Goal: Task Accomplishment & Management: Complete application form

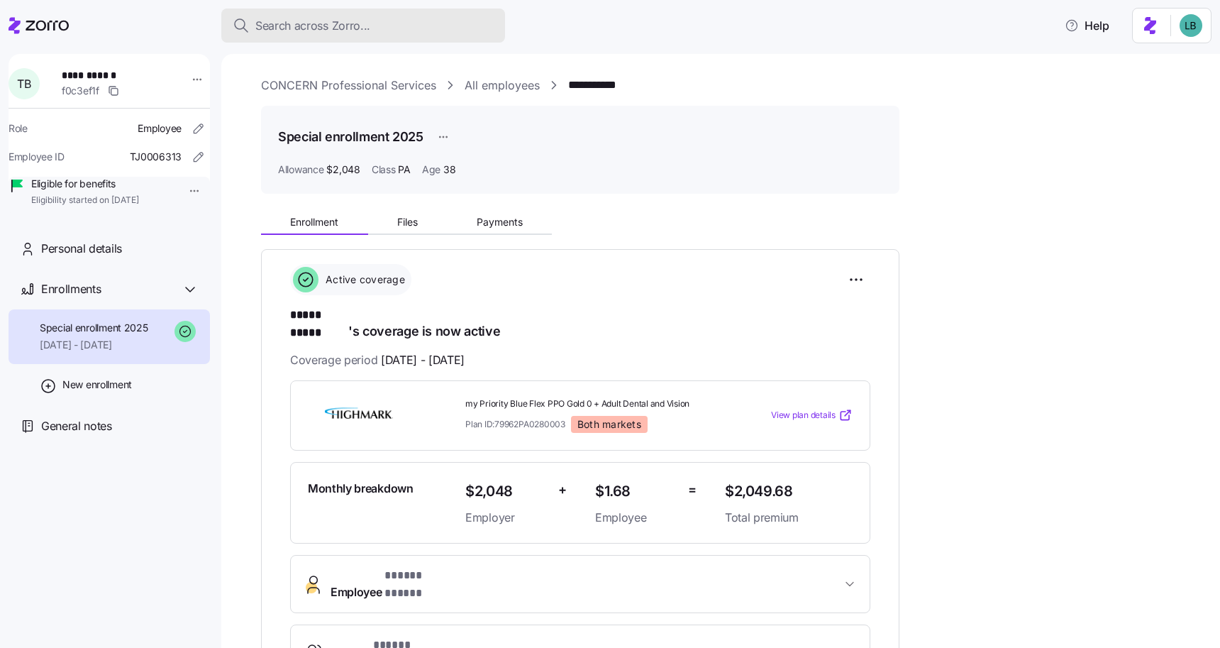
click at [319, 29] on span "Search across Zorro..." at bounding box center [312, 26] width 115 height 18
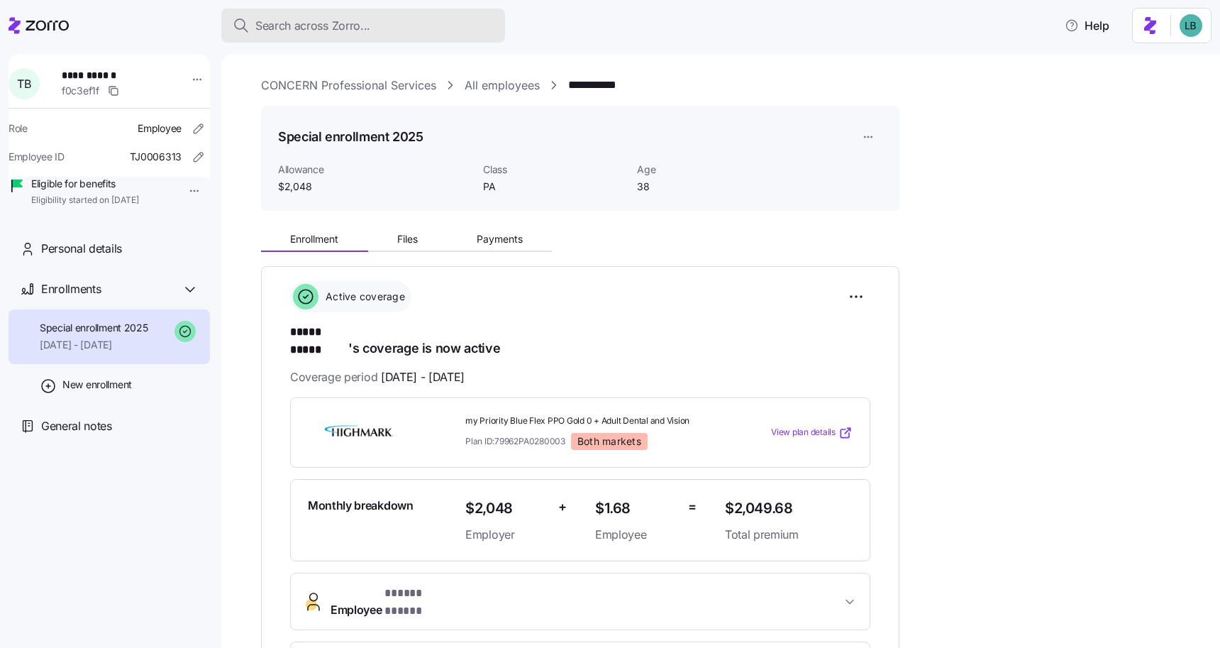
click at [277, 37] on button "Search across Zorro..." at bounding box center [363, 26] width 284 height 34
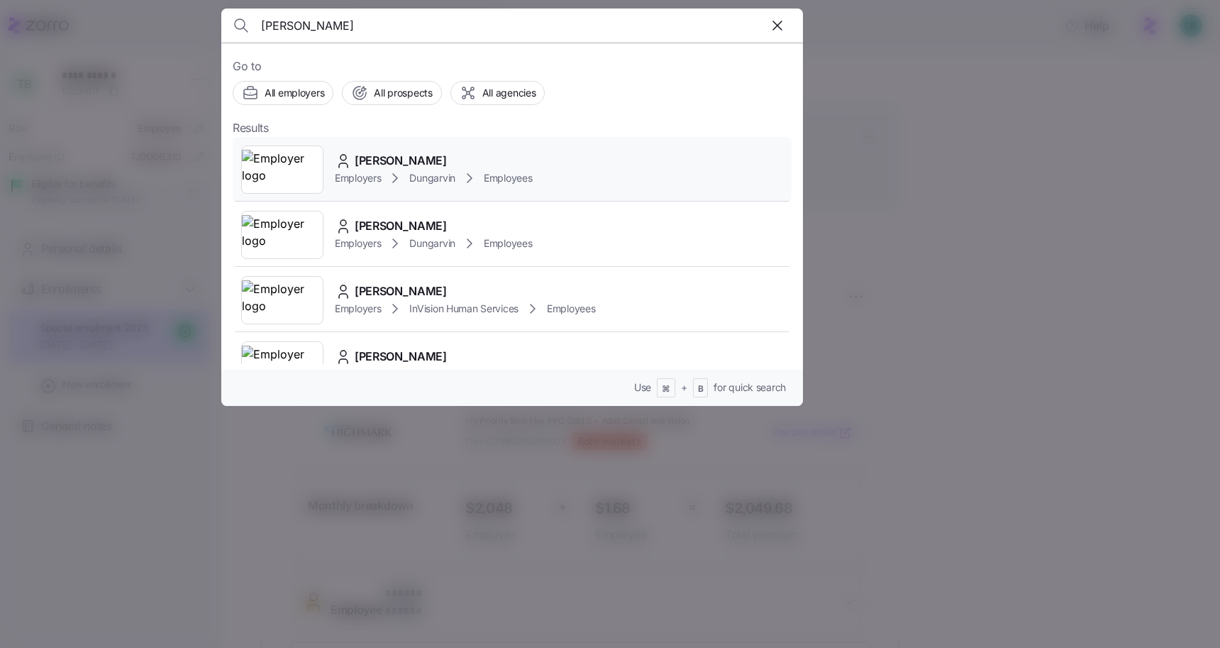
type input "Annie Kamara"
click at [389, 158] on span "Annie Kamara" at bounding box center [401, 161] width 92 height 18
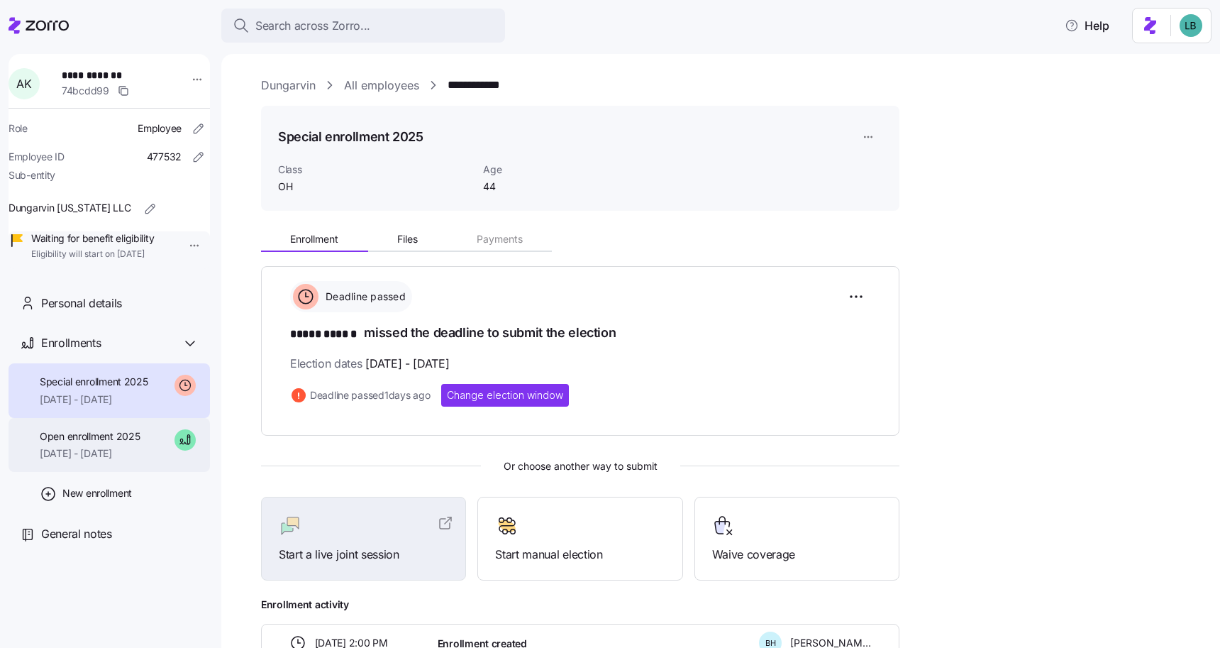
click at [71, 460] on span "09/01/2025 - 12/31/2025" at bounding box center [90, 453] width 100 height 14
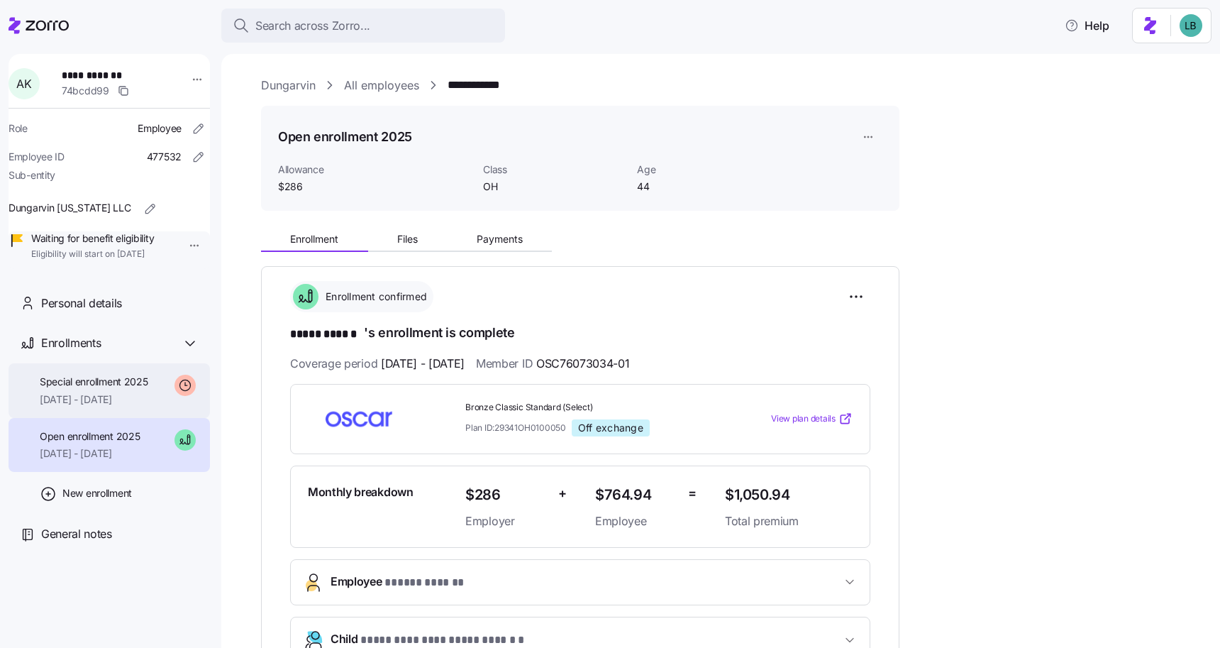
click at [83, 406] on span "10/01/2025 - 12/31/2025" at bounding box center [94, 399] width 109 height 14
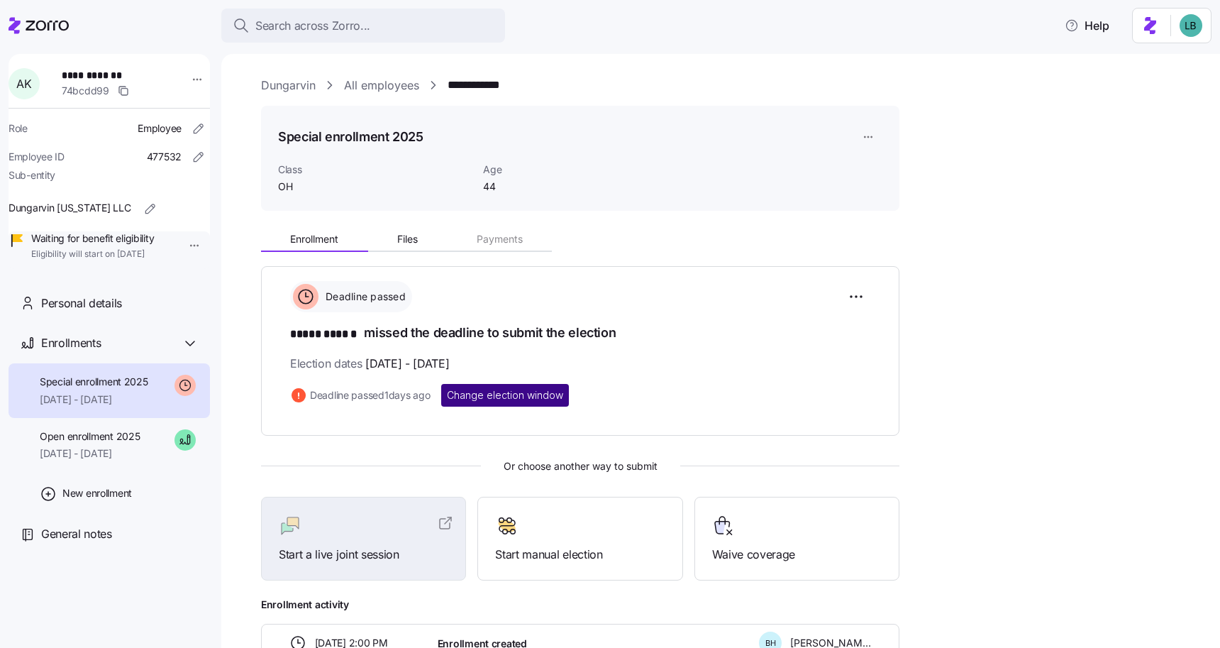
click at [518, 393] on span "Change election window" at bounding box center [505, 395] width 116 height 14
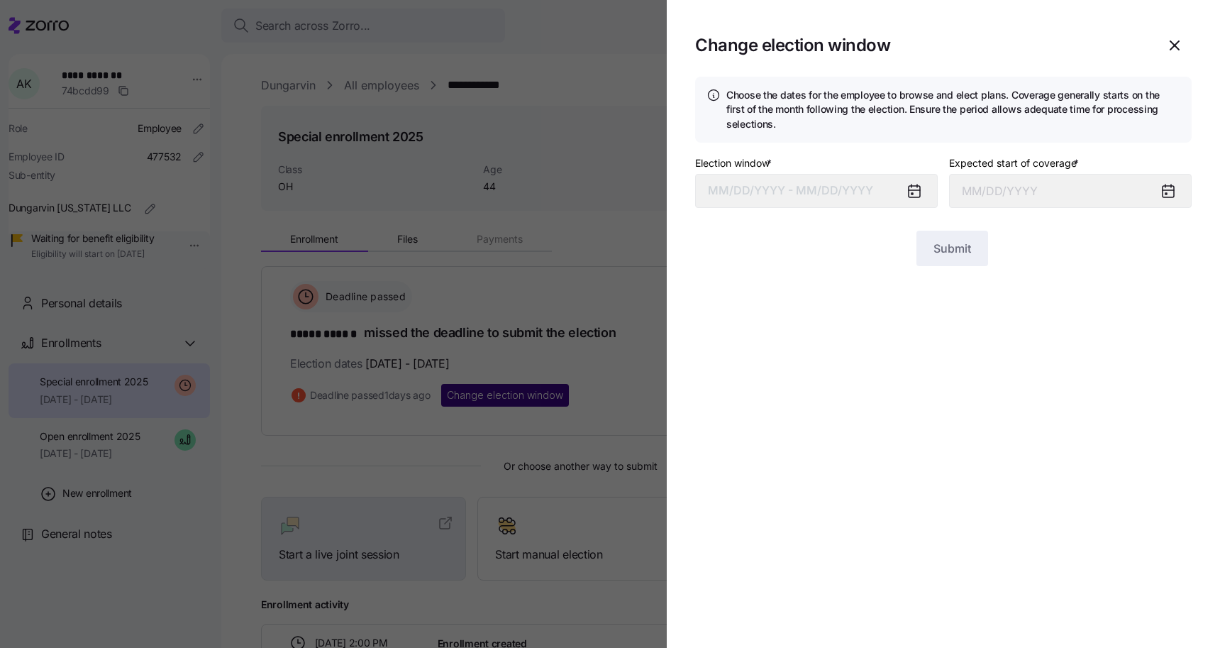
type input "October 1, 2025"
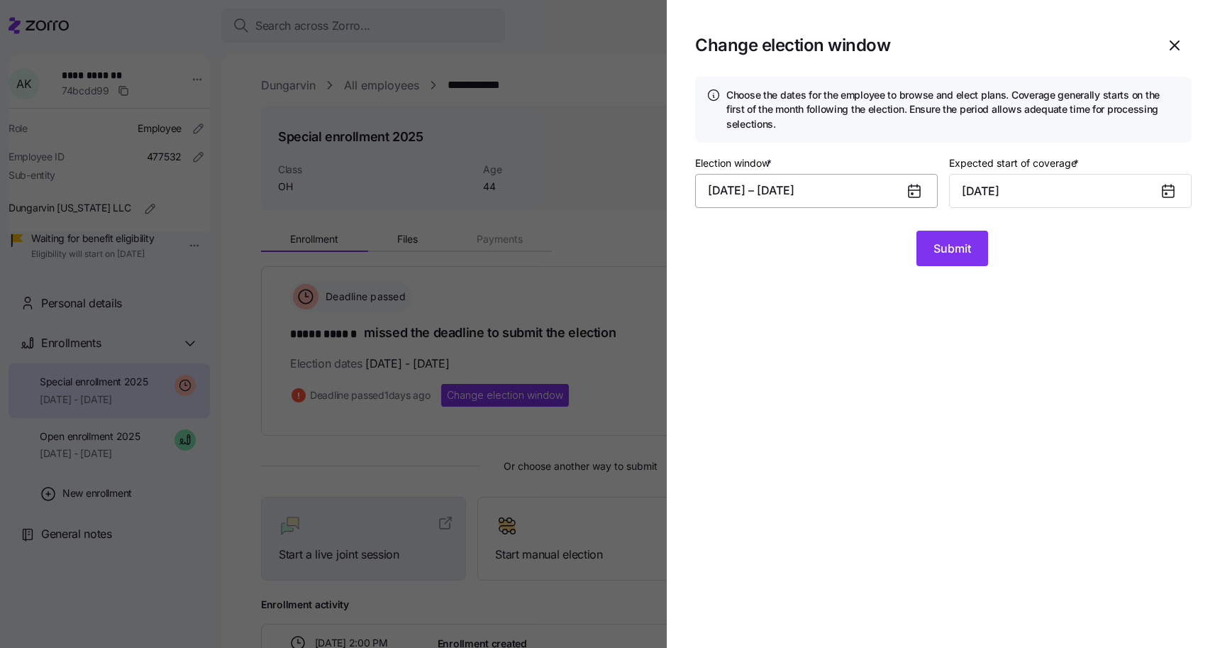
click at [880, 189] on button "08/22/2025 – 08/26/2025" at bounding box center [816, 191] width 243 height 34
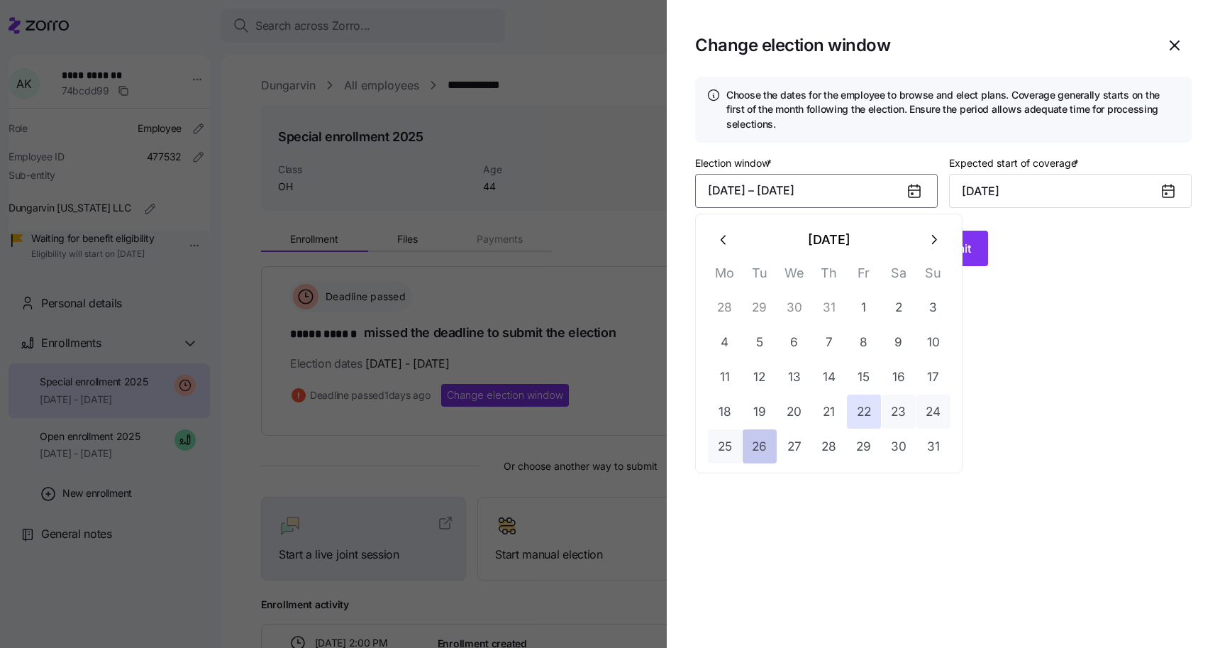
click at [755, 447] on button "26" at bounding box center [760, 446] width 34 height 34
click at [890, 450] on button "30" at bounding box center [899, 446] width 34 height 34
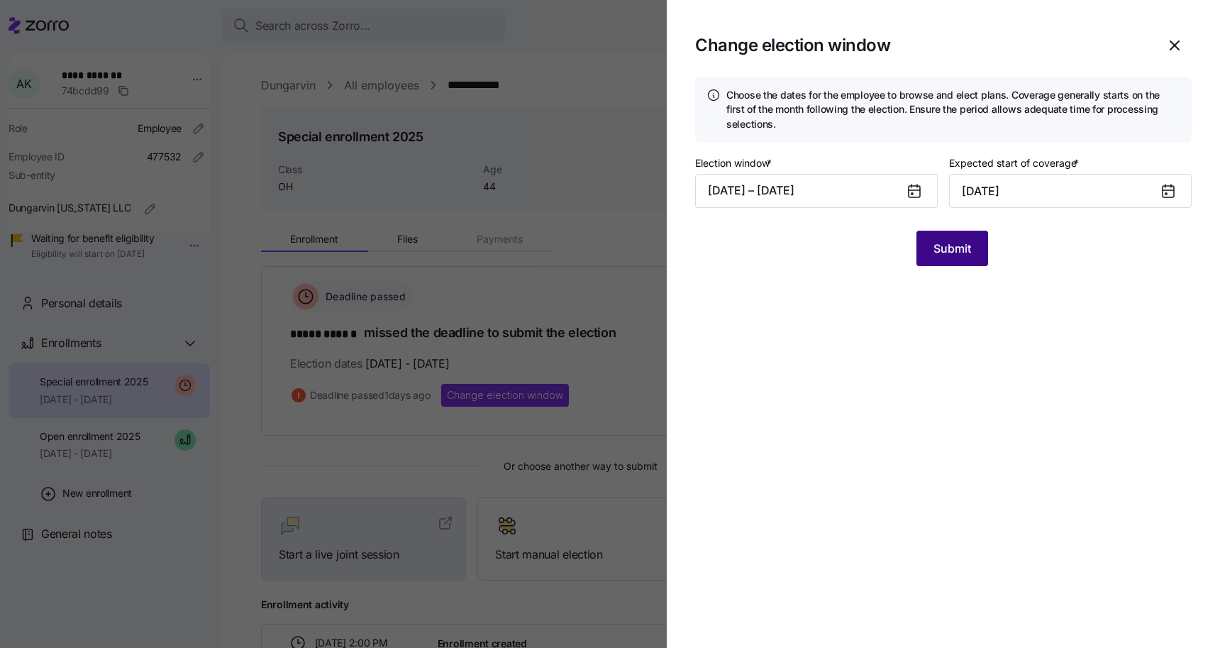
click at [962, 248] on span "Submit" at bounding box center [953, 248] width 38 height 17
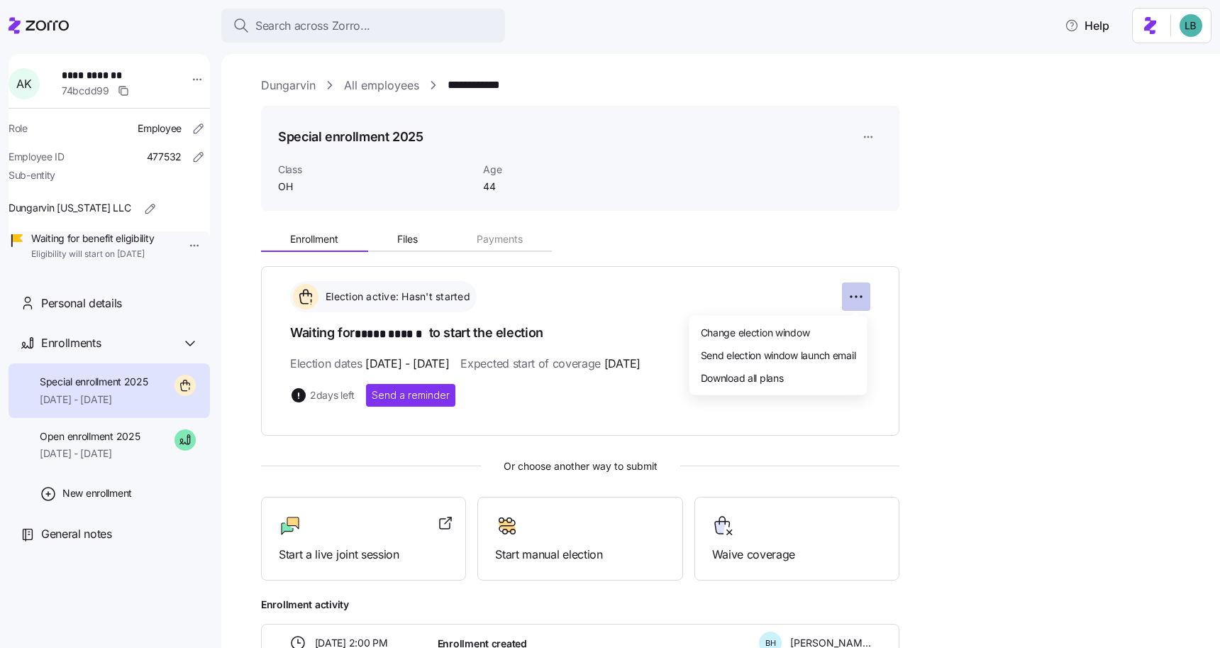
click at [855, 301] on html "**********" at bounding box center [610, 319] width 1220 height 639
click at [928, 353] on html "**********" at bounding box center [610, 319] width 1220 height 639
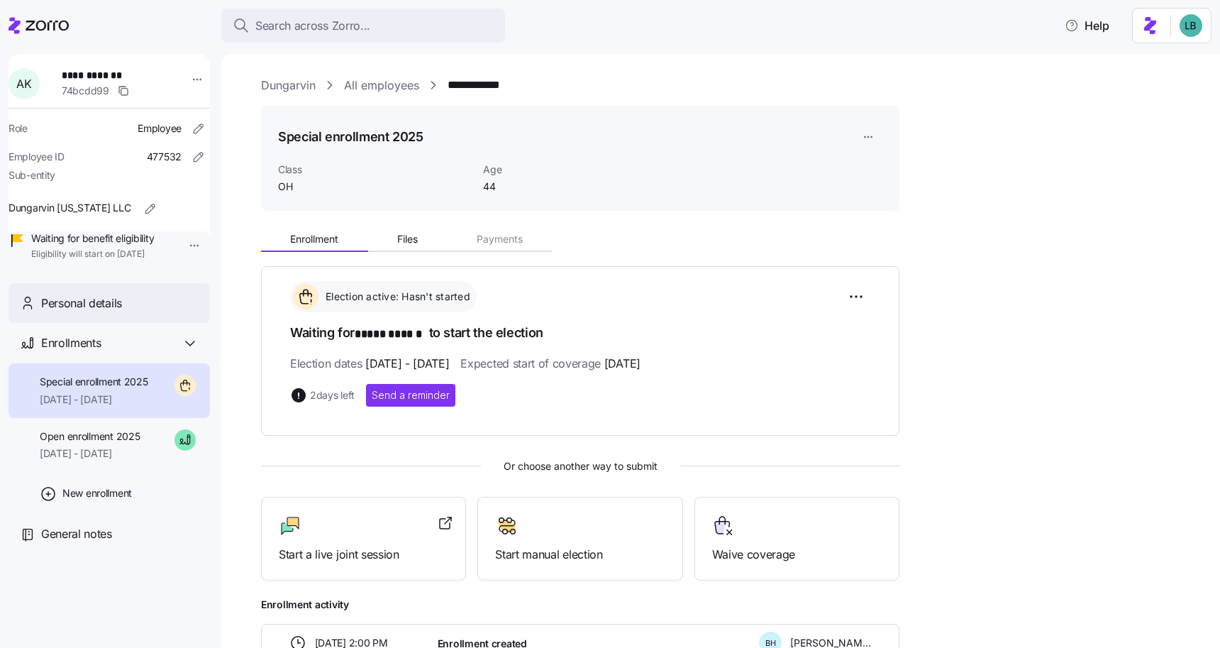
click at [113, 312] on span "Personal details" at bounding box center [81, 303] width 81 height 18
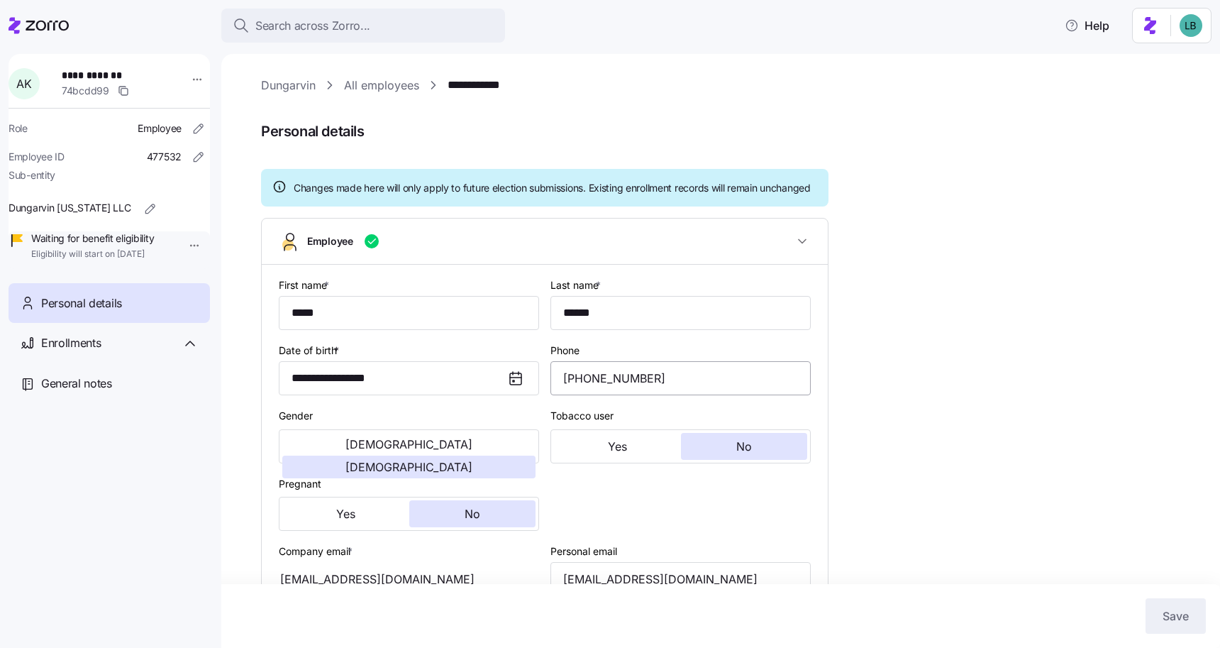
type input "OH"
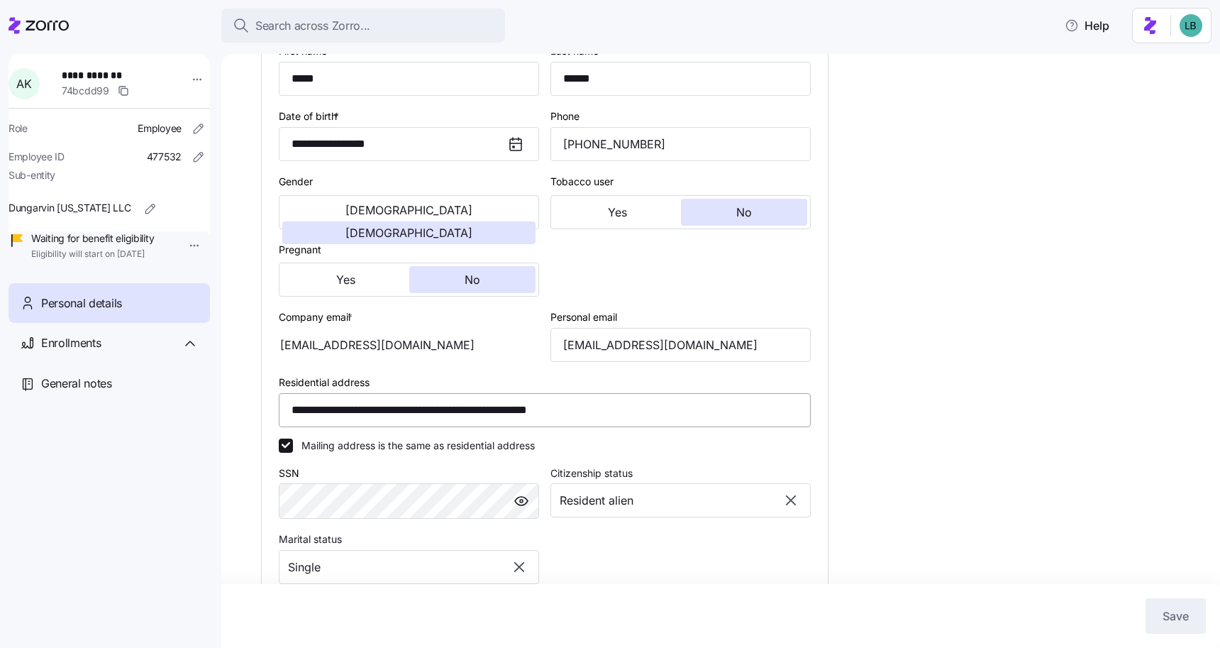
scroll to position [238, 0]
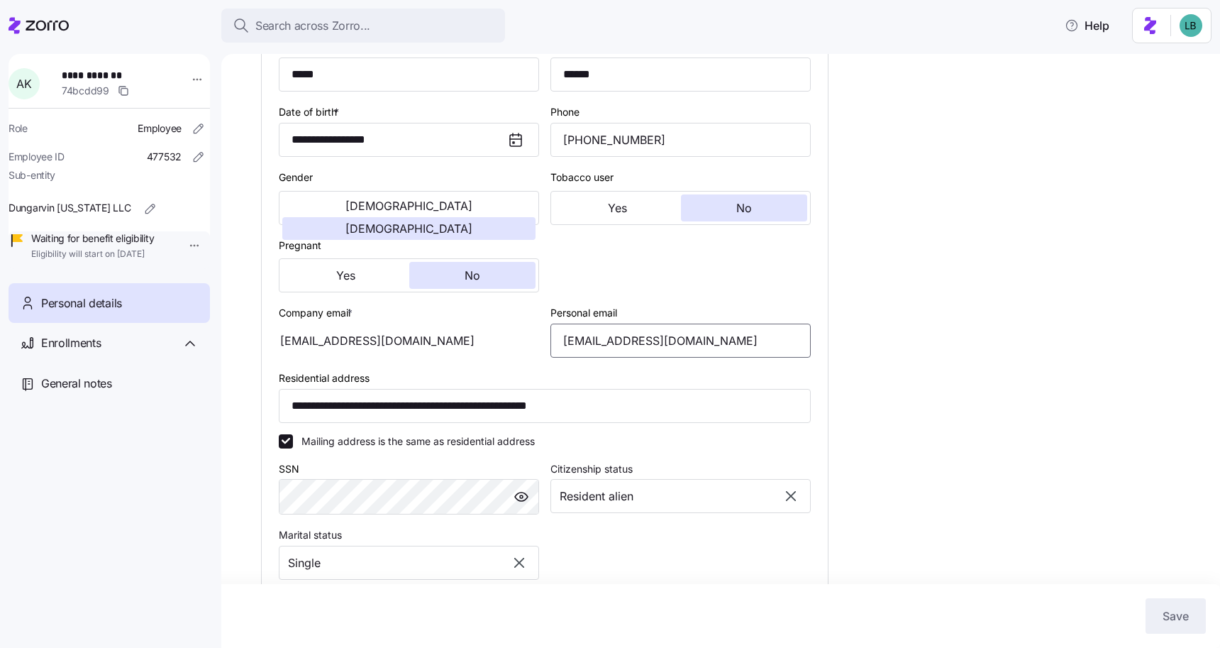
click at [660, 356] on input "anniethorpe2000@gmail.com" at bounding box center [680, 340] width 260 height 34
click at [334, 28] on span "Search across Zorro..." at bounding box center [312, 26] width 115 height 18
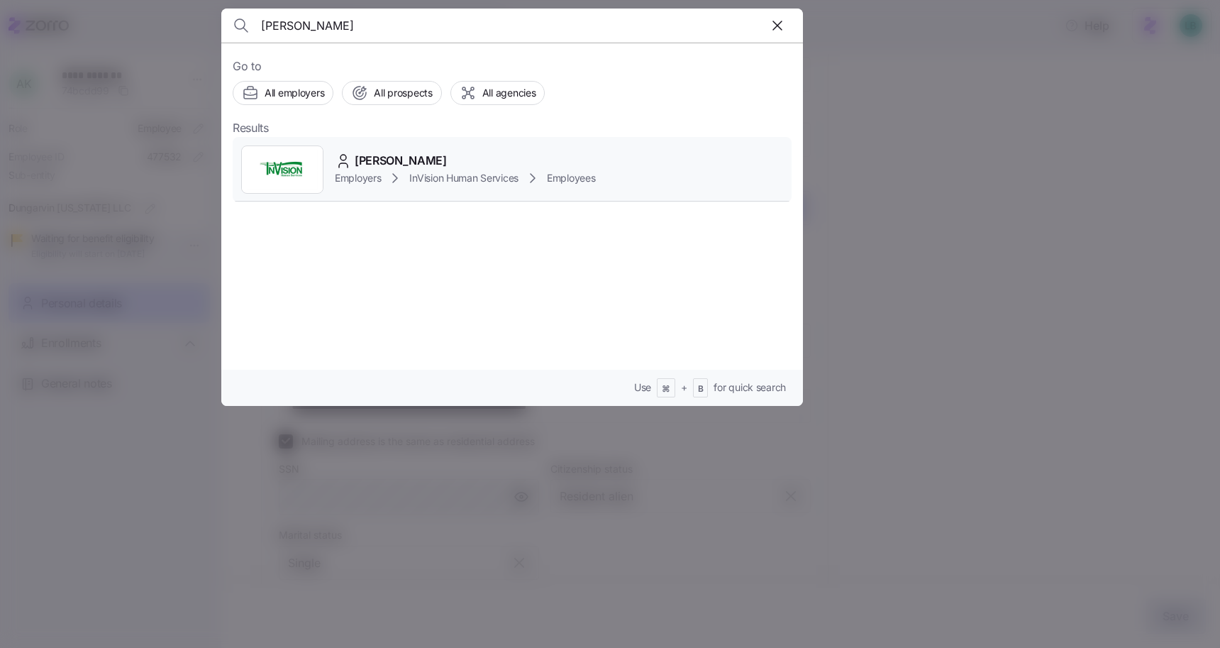
type input "Indiya Sammons"
click at [383, 157] on span "Indiya Sammons" at bounding box center [401, 161] width 92 height 18
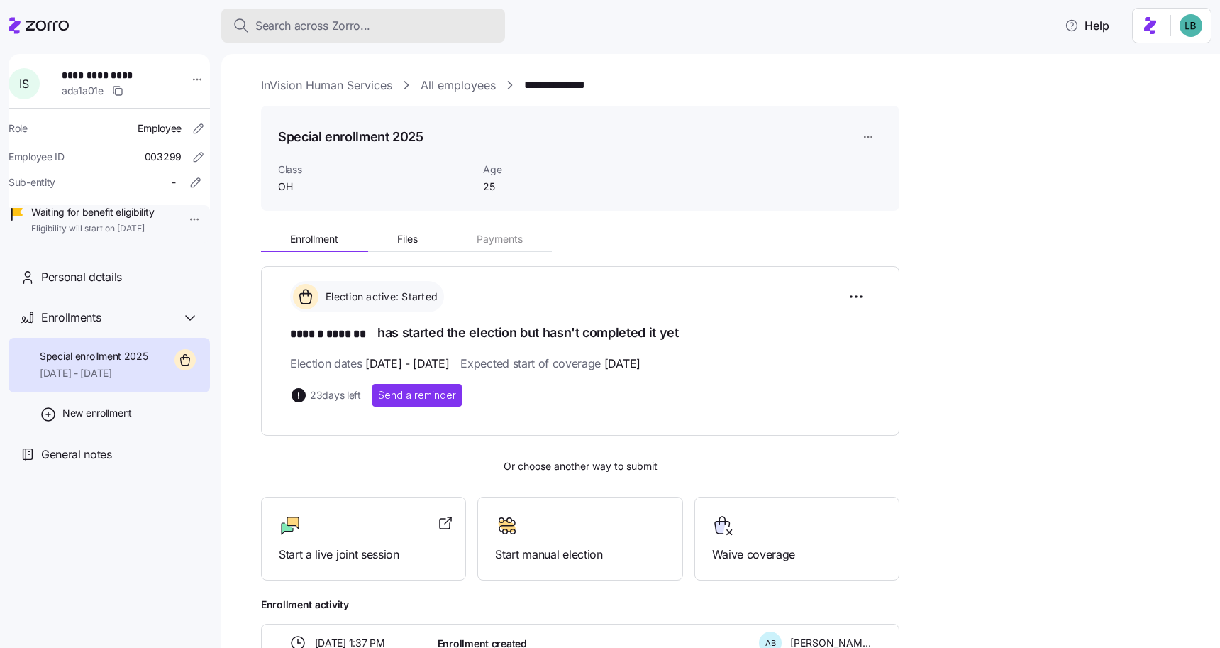
click at [272, 21] on span "Search across Zorro..." at bounding box center [312, 26] width 115 height 18
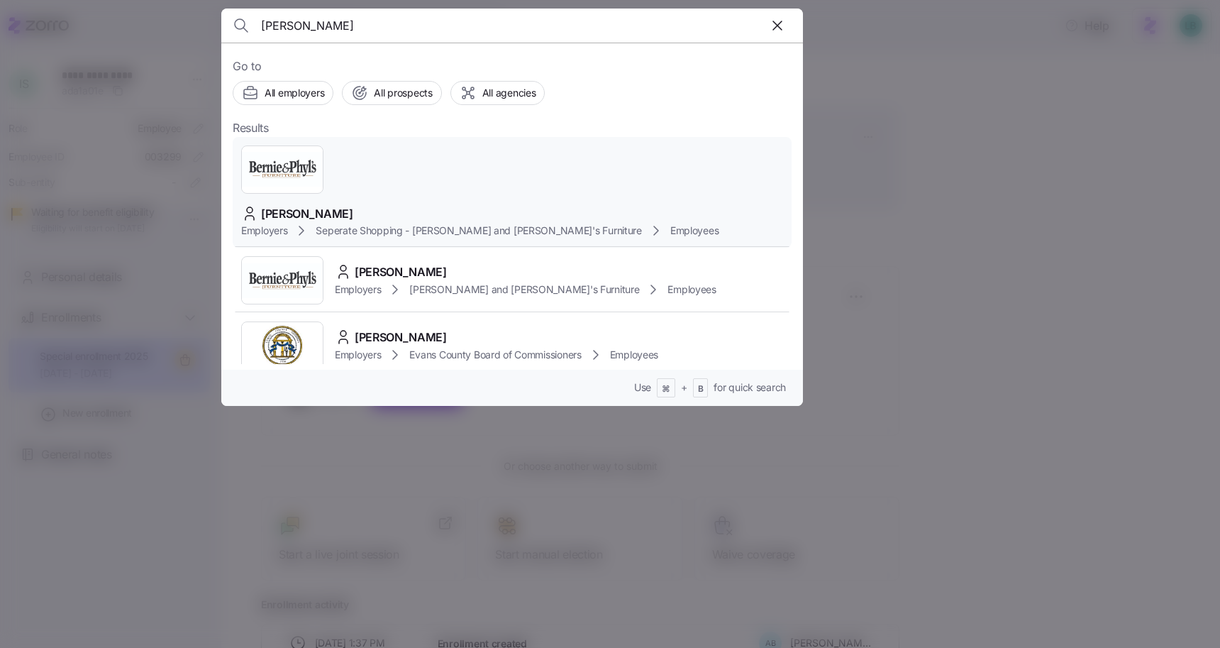
type input "ahsley weiner"
click at [353, 205] on span "Ashley Weiner" at bounding box center [307, 214] width 92 height 18
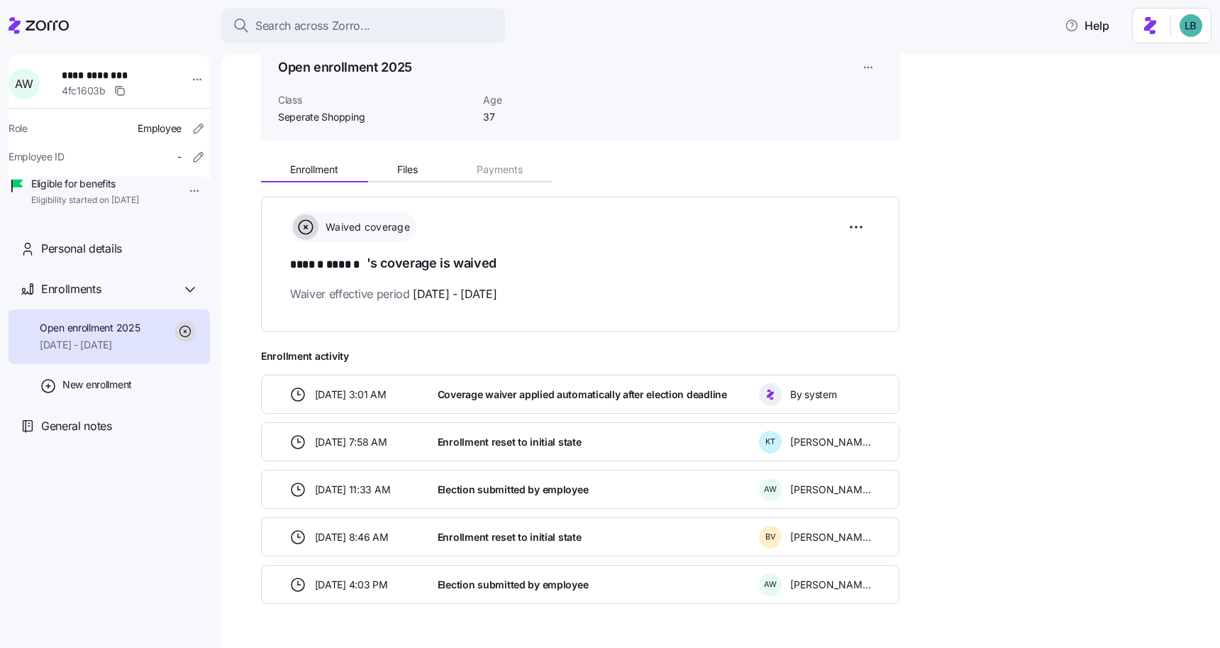
scroll to position [70, 0]
click at [265, 35] on button "Search across Zorro..." at bounding box center [363, 26] width 284 height 34
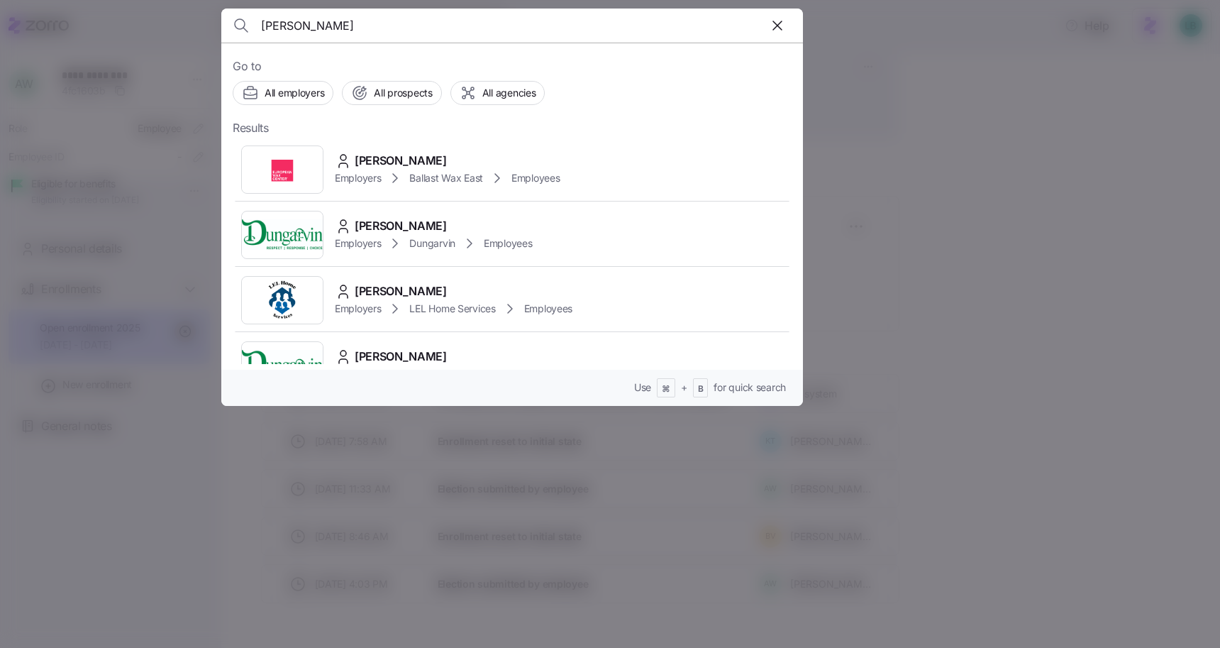
type input "annie kamara"
click at [379, 156] on span "Annie Kamara" at bounding box center [401, 161] width 92 height 18
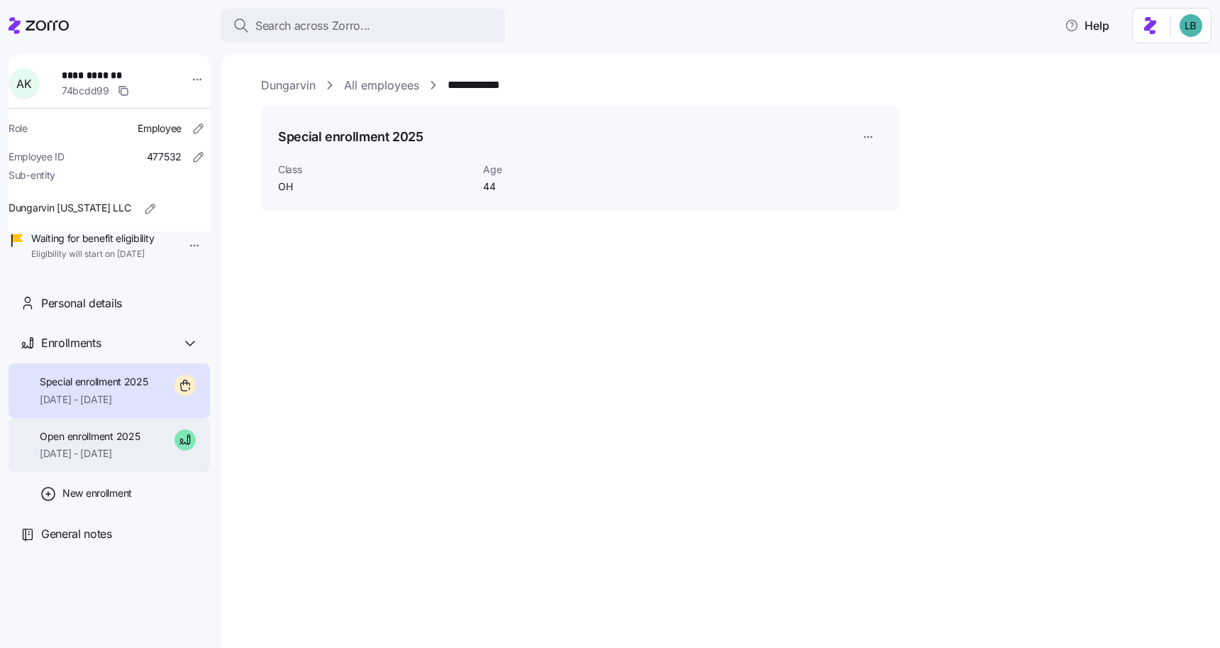
click at [110, 461] on div "Open enrollment 2025 09/01/2025 - 12/31/2025" at bounding box center [90, 445] width 100 height 32
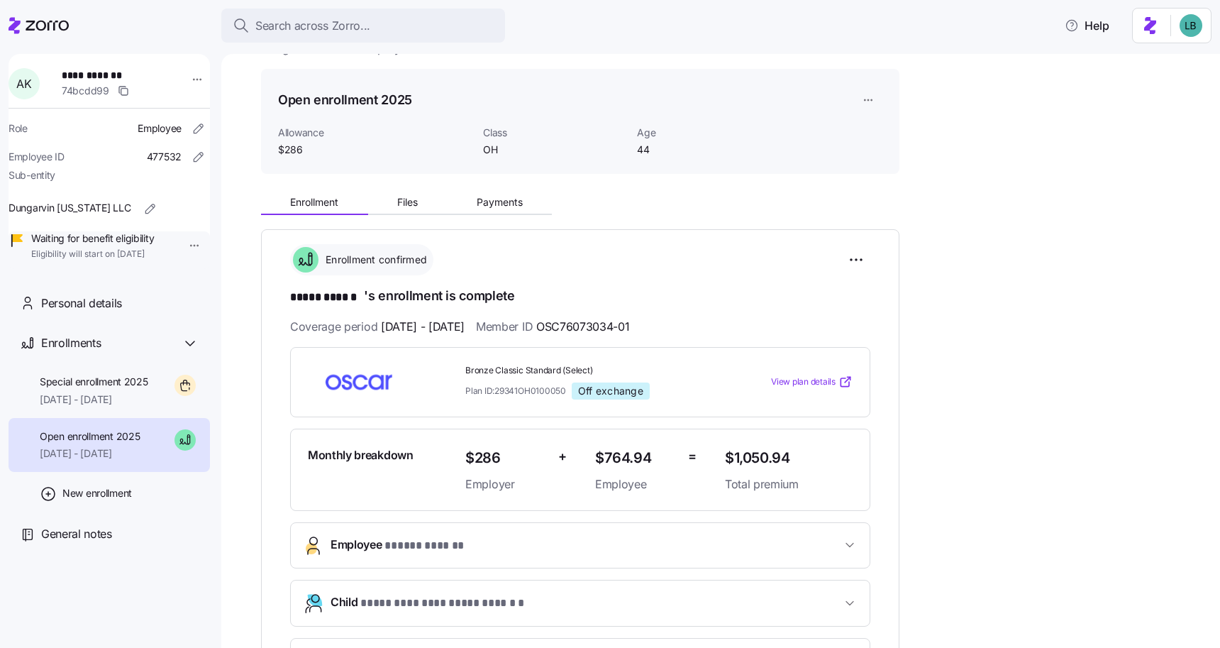
scroll to position [40, 0]
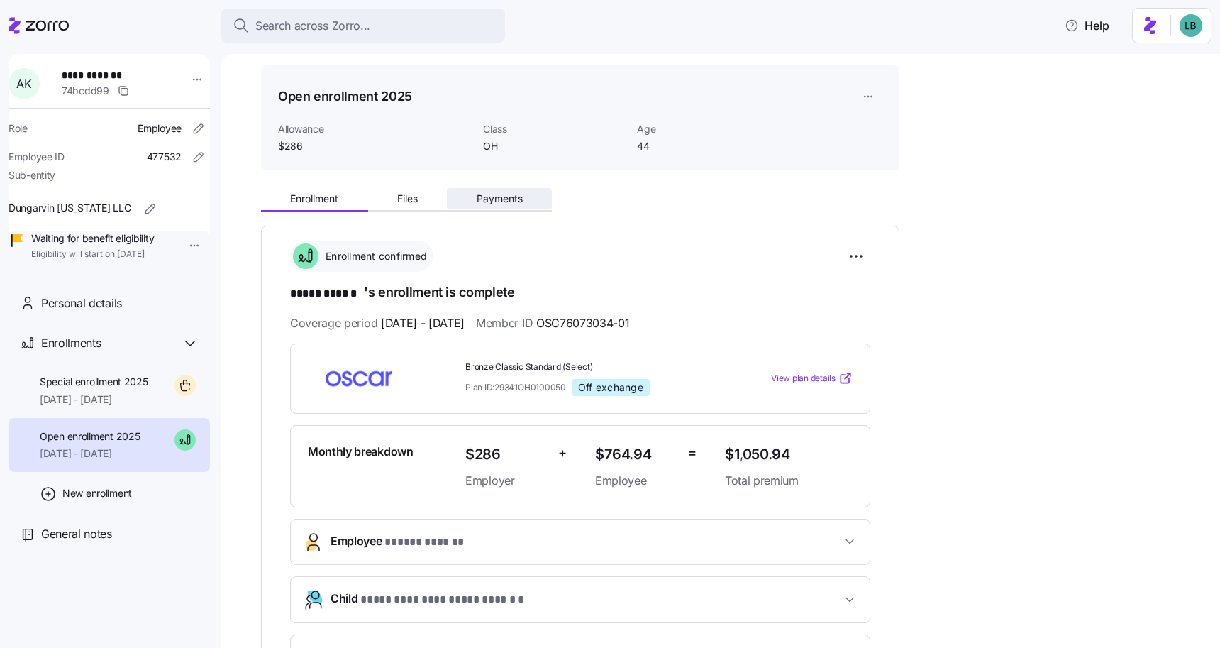
click at [498, 199] on span "Payments" at bounding box center [500, 199] width 46 height 10
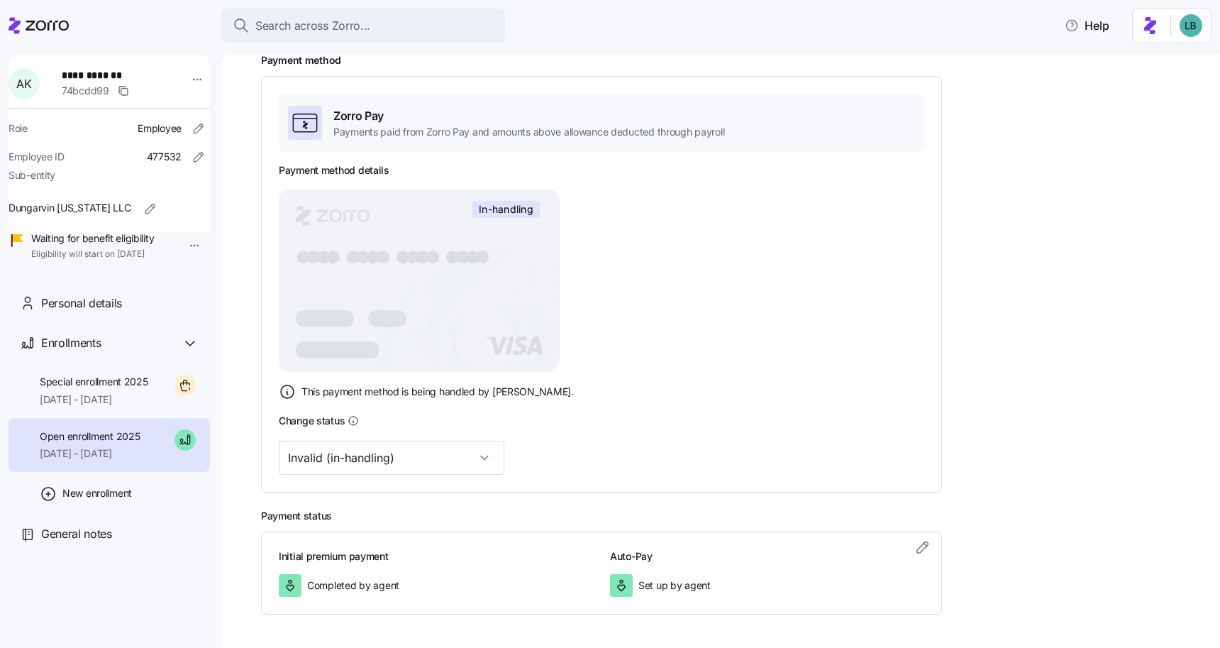
scroll to position [214, 0]
click at [277, 27] on span "Search across Zorro..." at bounding box center [312, 26] width 115 height 18
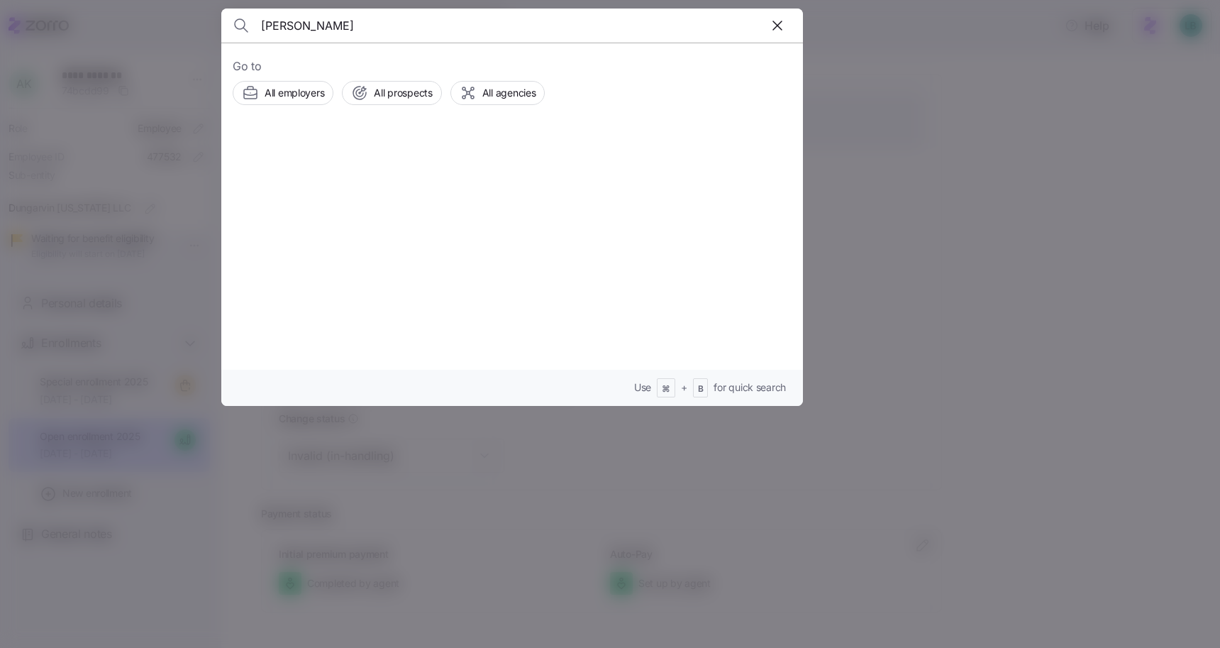
type input "[PERSON_NAME]"
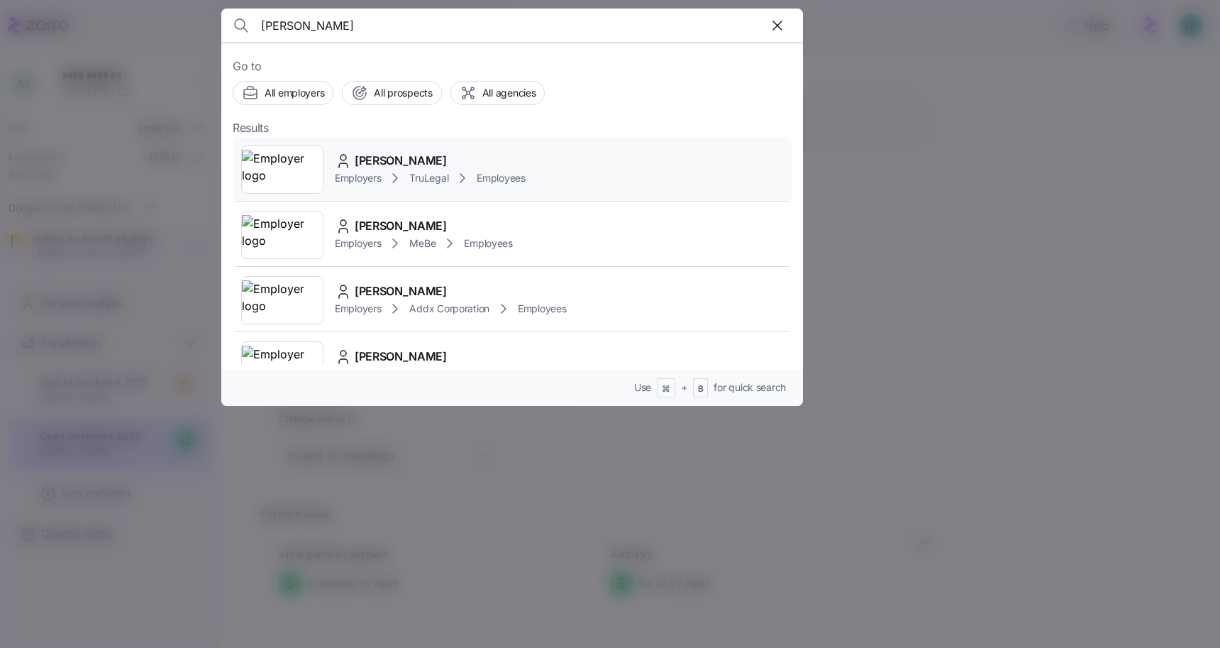
click at [385, 165] on span "[PERSON_NAME]" at bounding box center [401, 161] width 92 height 18
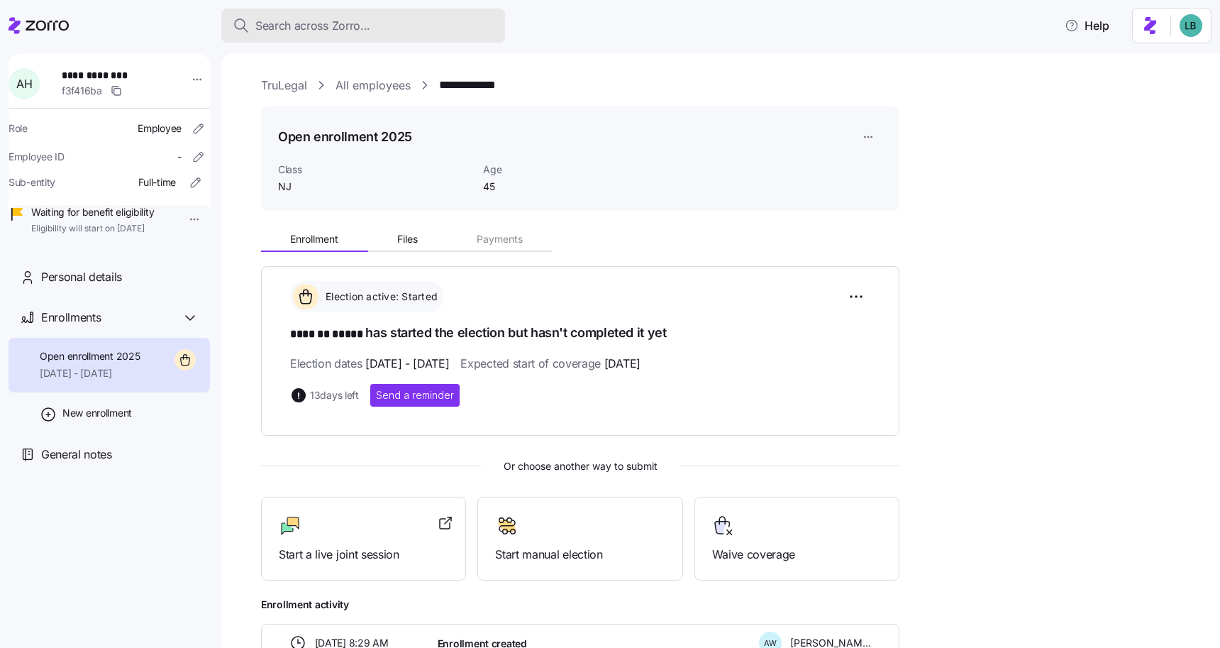
click at [293, 27] on span "Search across Zorro..." at bounding box center [312, 26] width 115 height 18
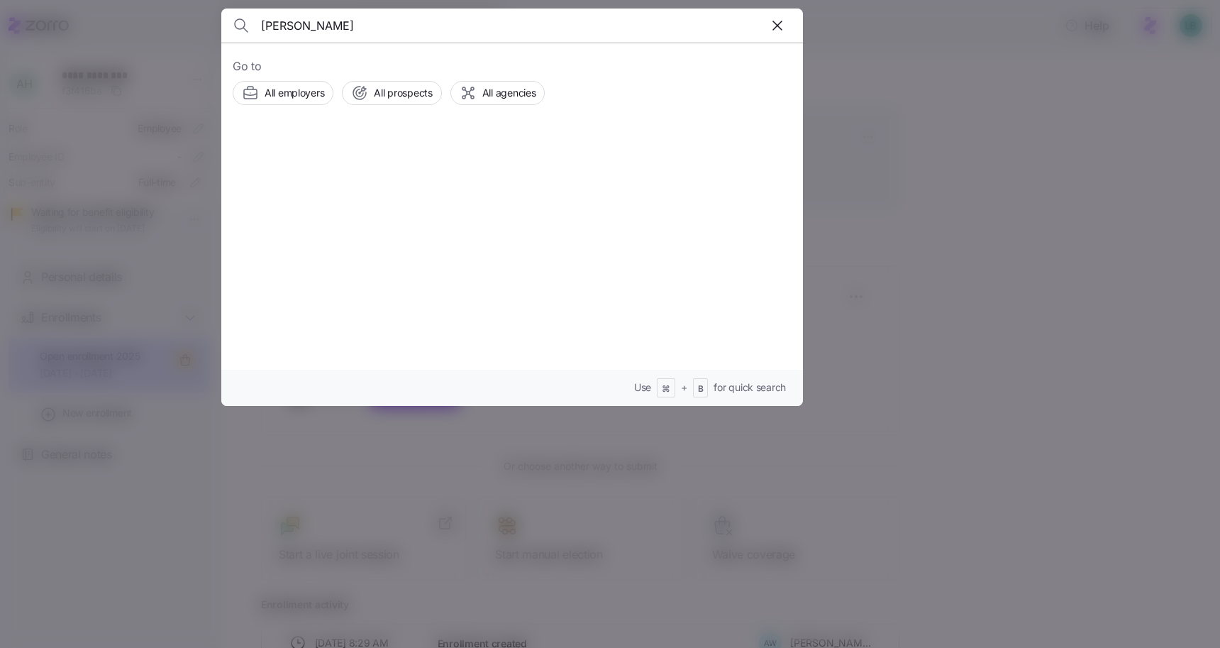
type input "Yvonne Bowman"
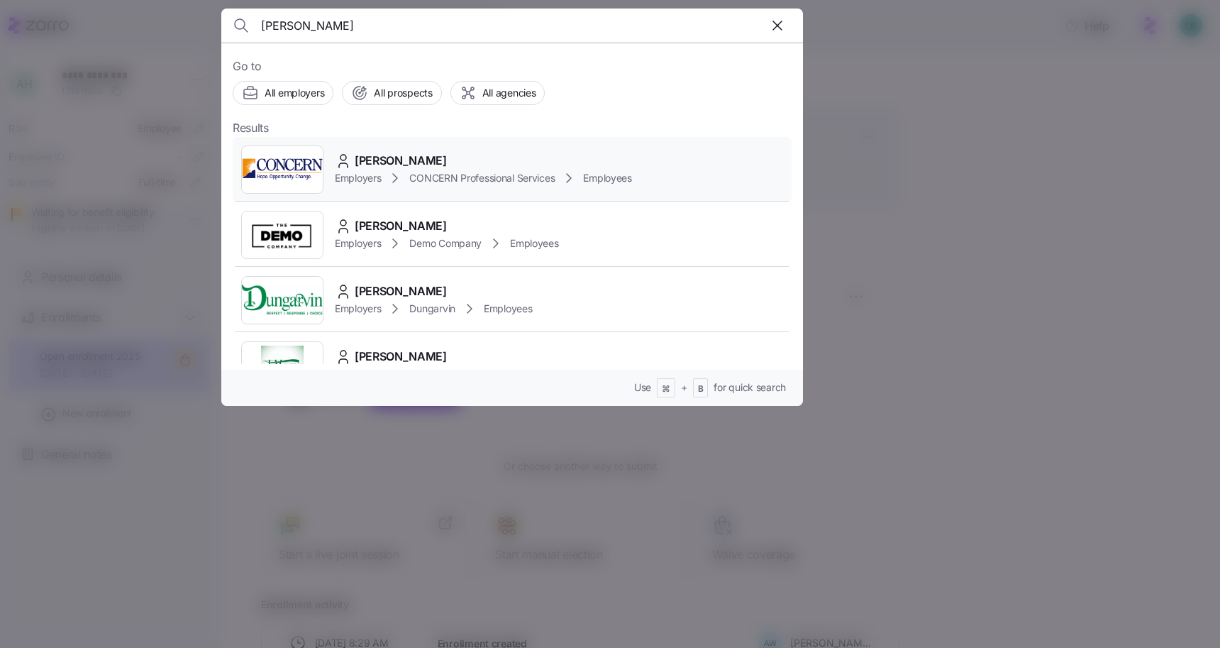
click at [392, 165] on span "Yvonne Bowman" at bounding box center [401, 161] width 92 height 18
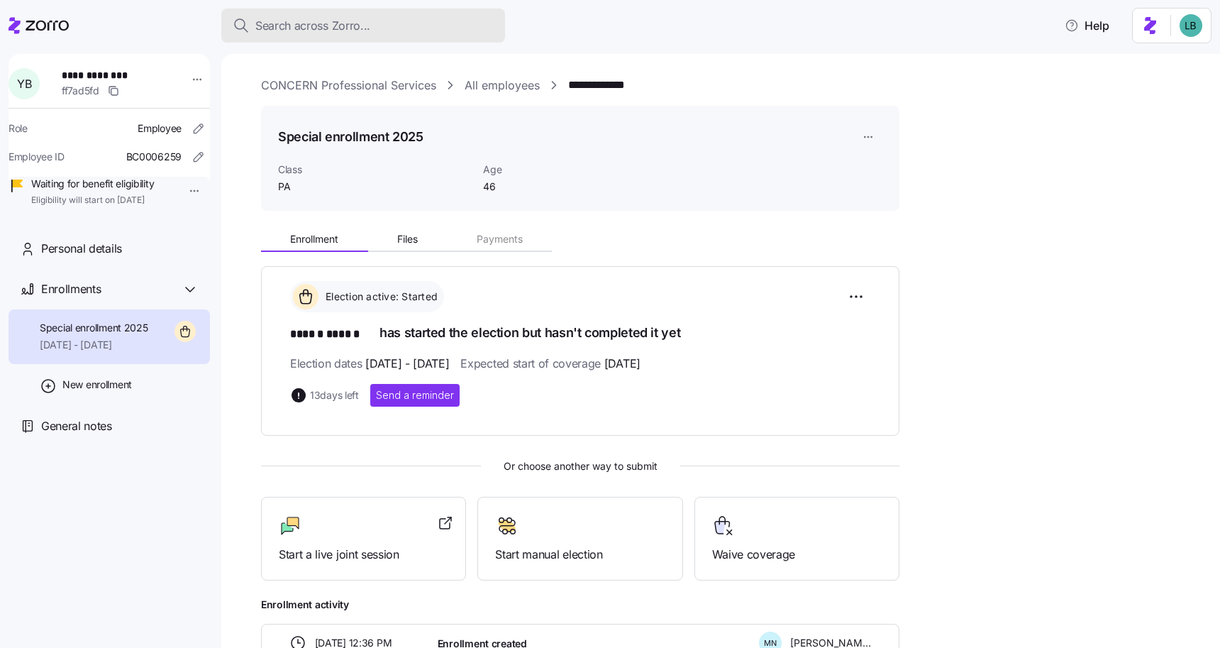
click at [338, 28] on span "Search across Zorro..." at bounding box center [312, 26] width 115 height 18
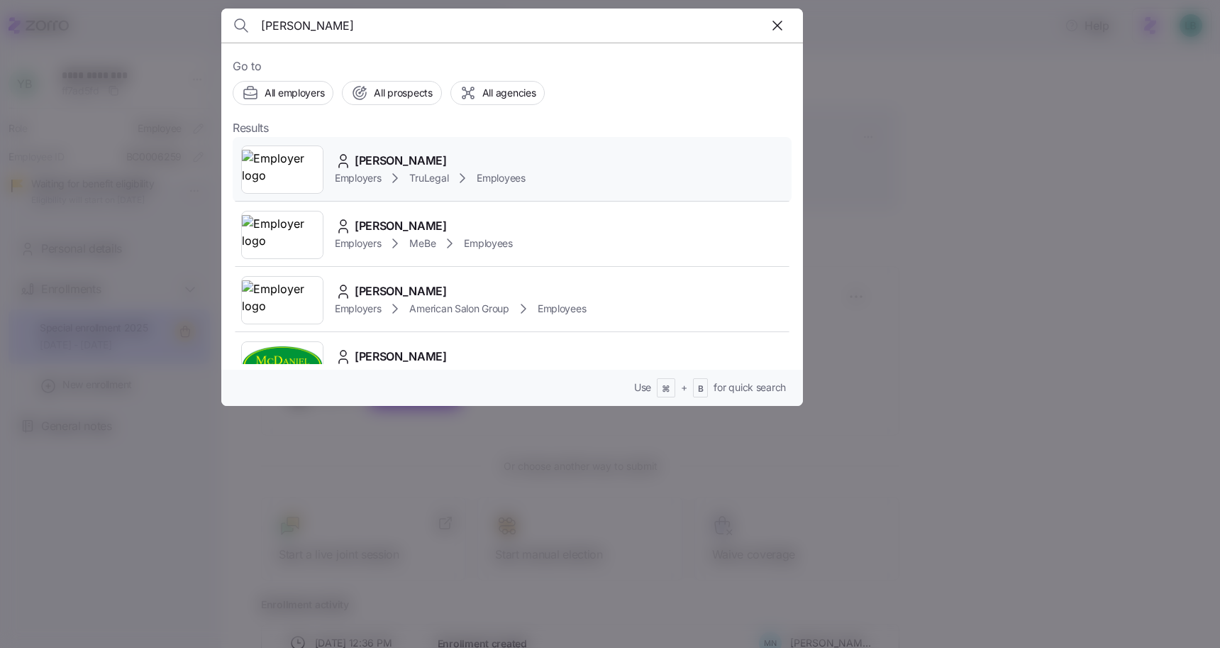
type input "Samantha Strong"
click at [393, 162] on span "Samantha L Strong" at bounding box center [401, 161] width 92 height 18
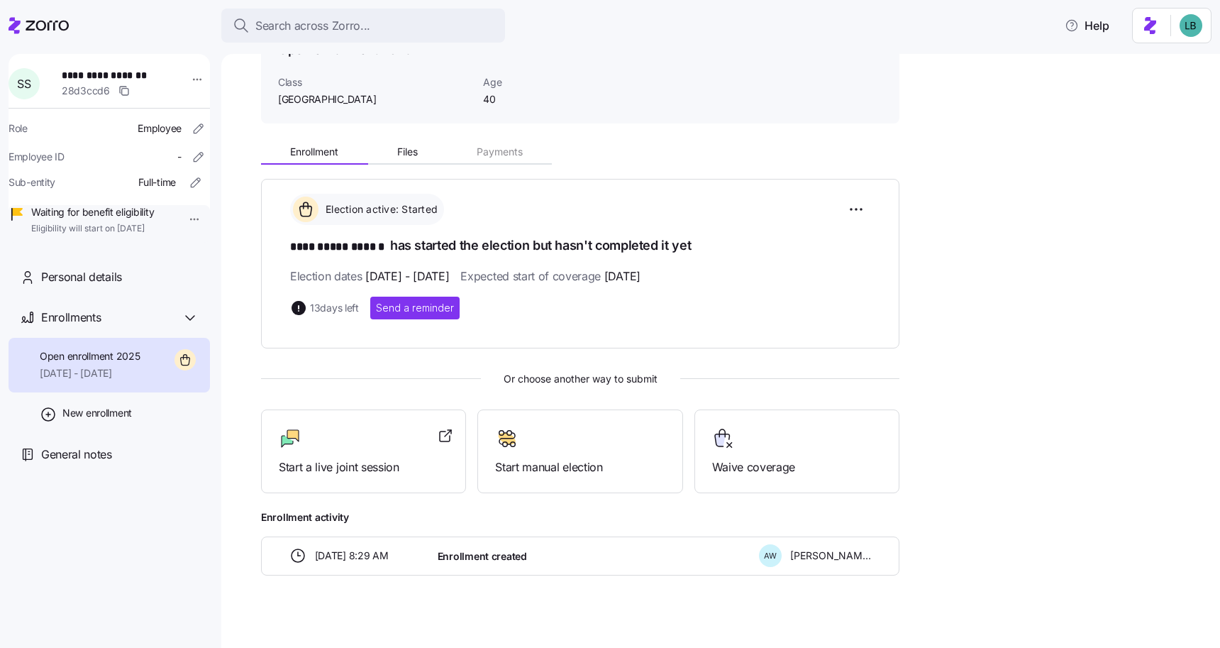
scroll to position [99, 0]
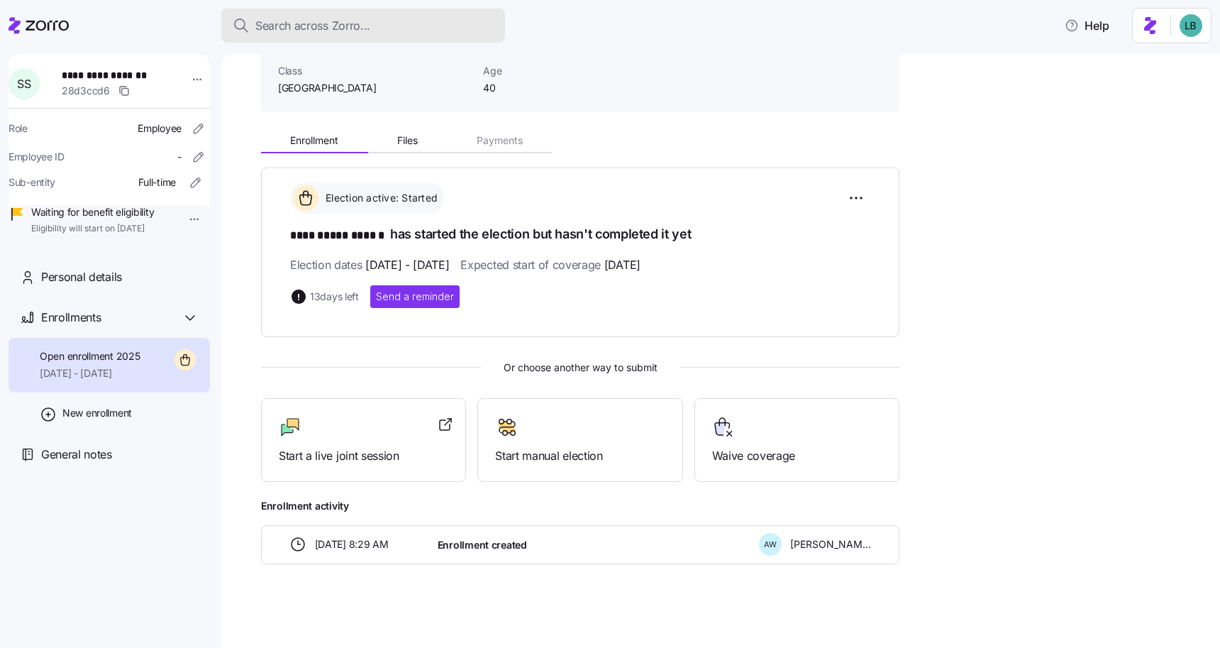
click at [251, 33] on div "Search across Zorro..." at bounding box center [363, 26] width 261 height 18
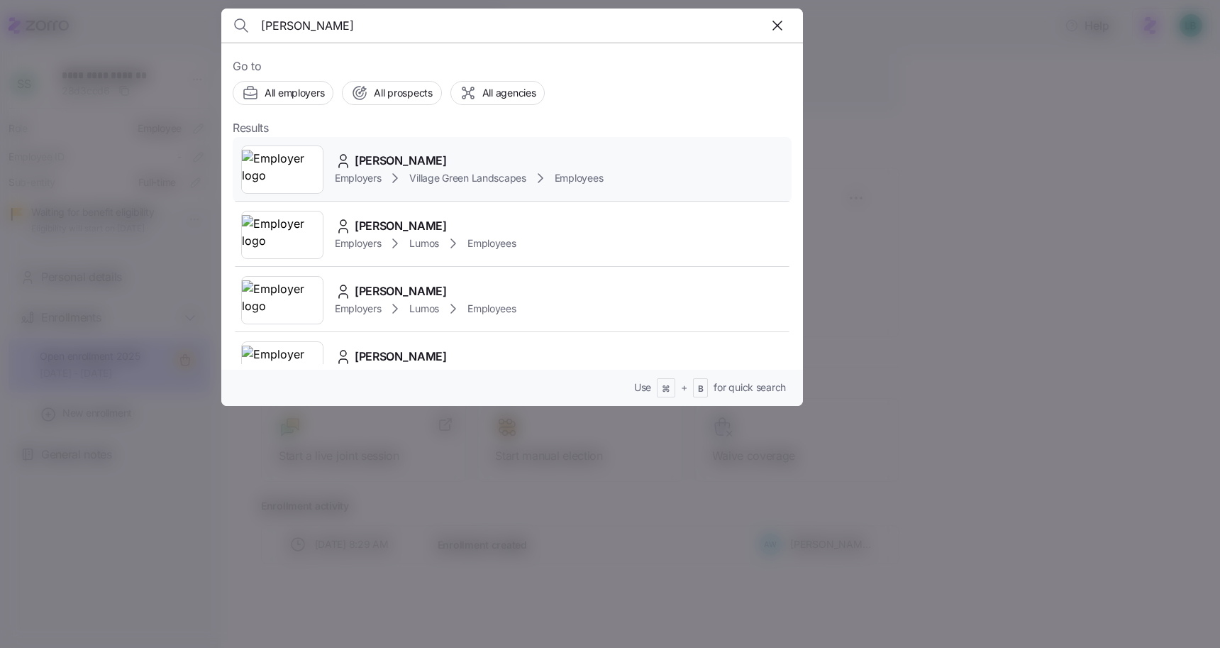
type input "ana gregg"
click at [390, 161] on span "Ana Gregg" at bounding box center [401, 161] width 92 height 18
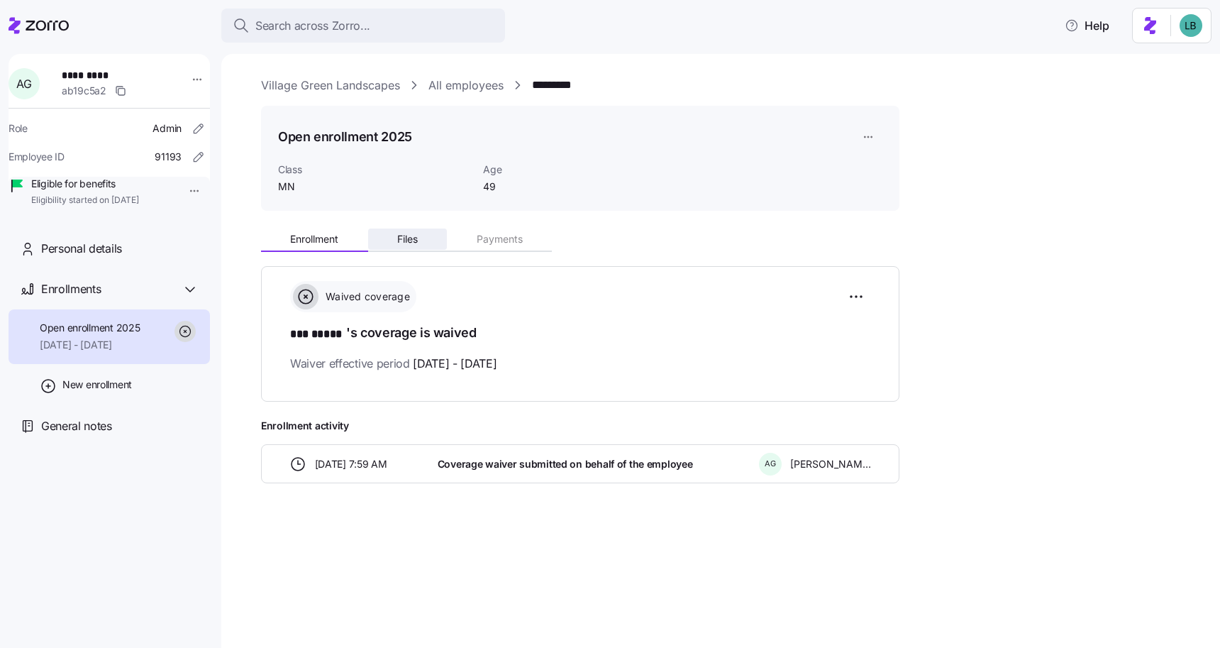
click at [414, 238] on span "Files" at bounding box center [407, 239] width 21 height 10
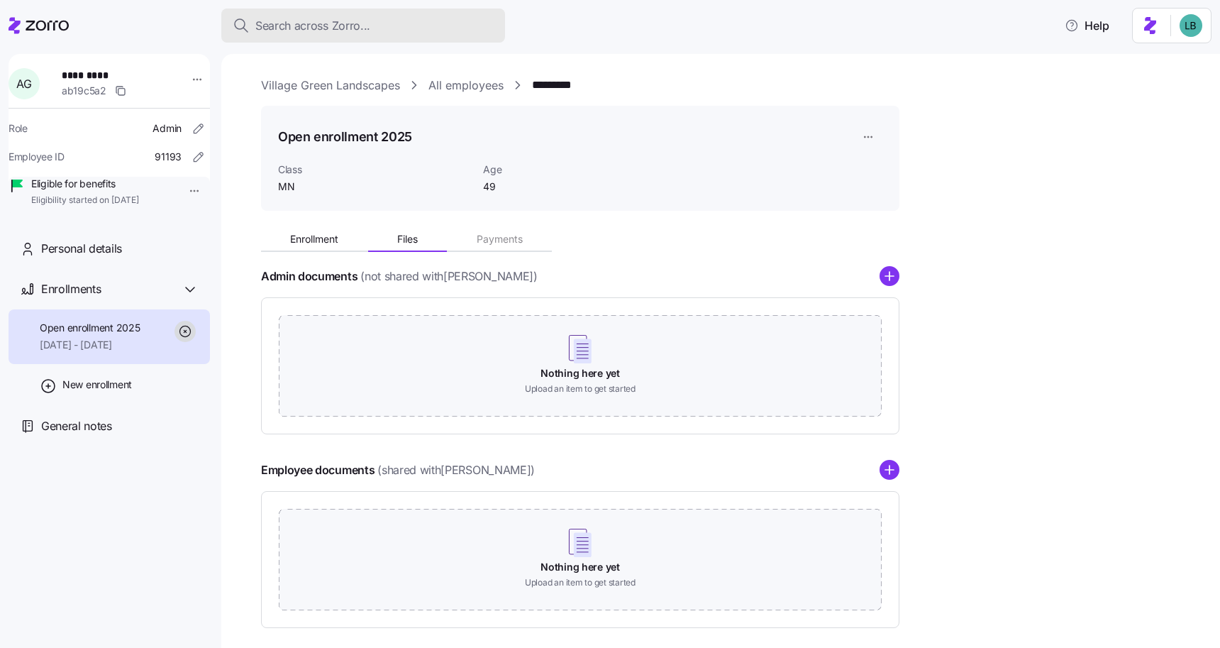
click at [279, 21] on span "Search across Zorro..." at bounding box center [312, 26] width 115 height 18
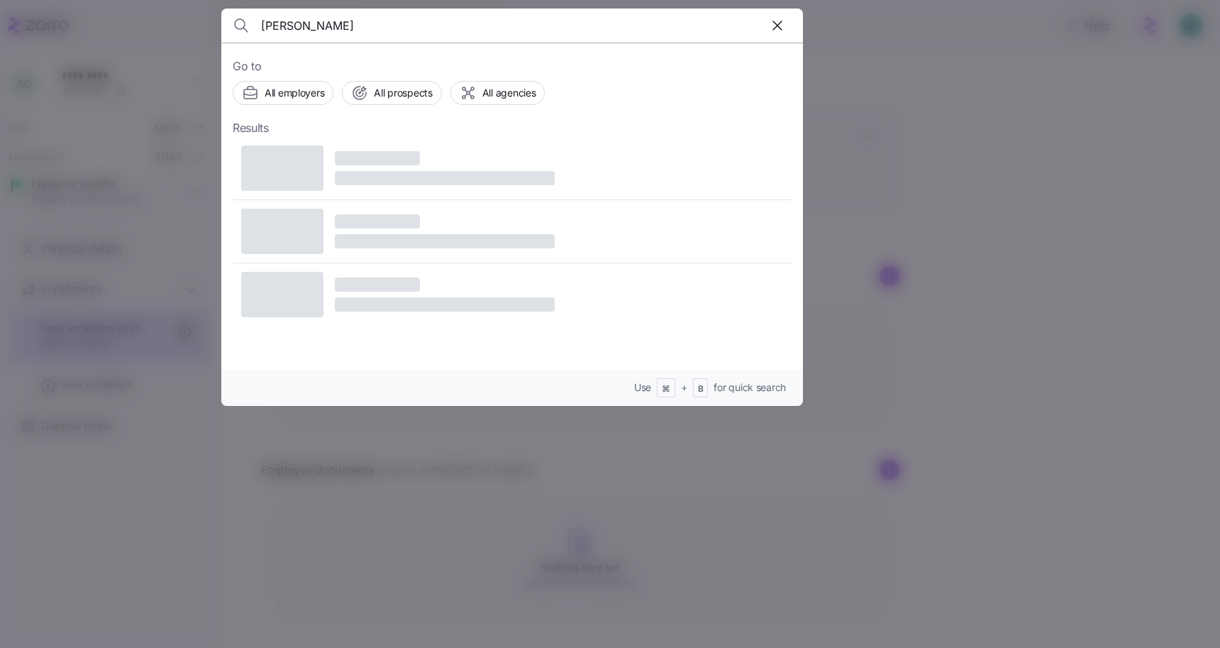
type input "[PERSON_NAME]"
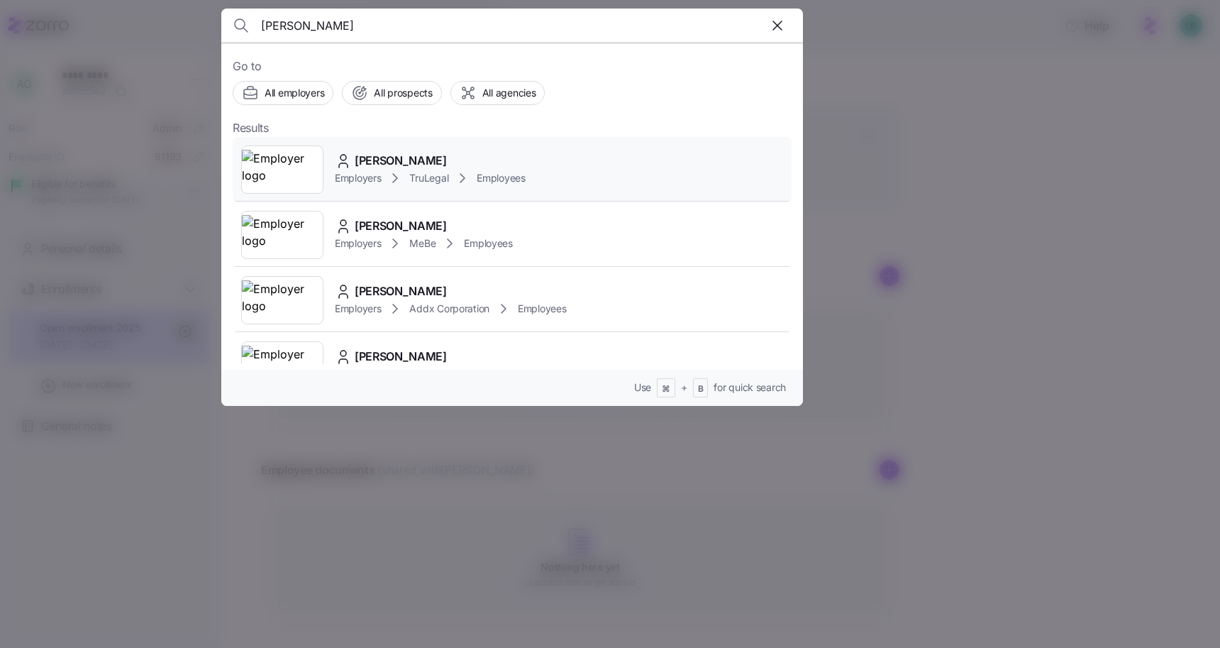
click at [382, 158] on span "[PERSON_NAME]" at bounding box center [401, 161] width 92 height 18
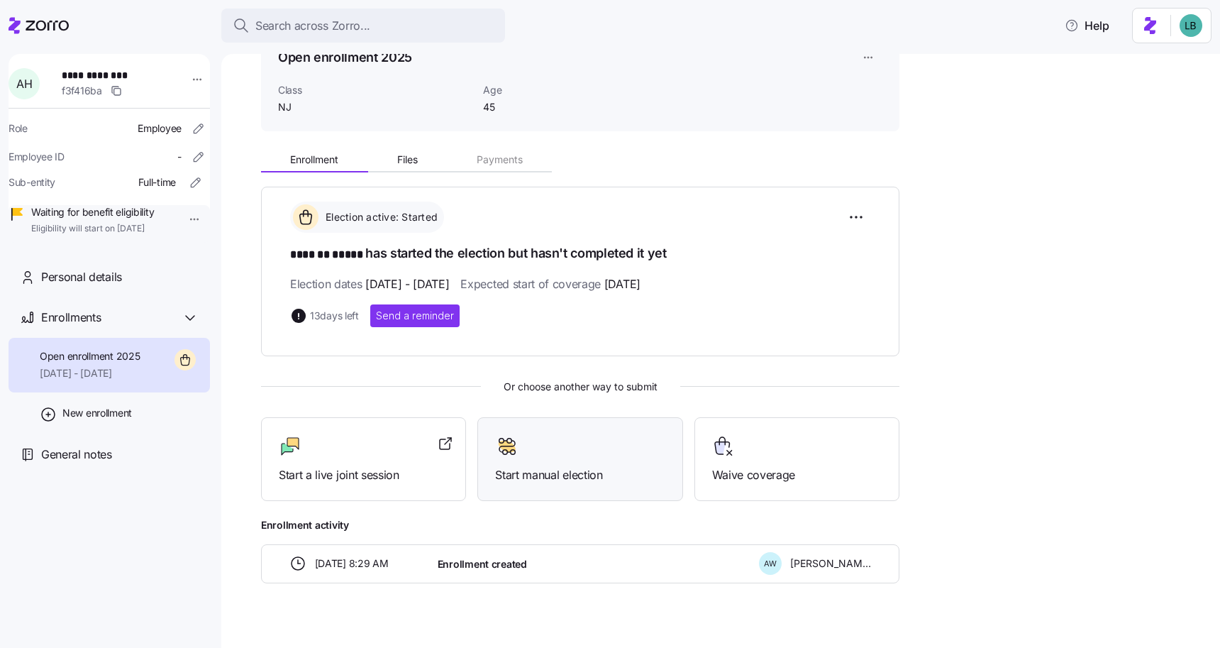
scroll to position [82, 0]
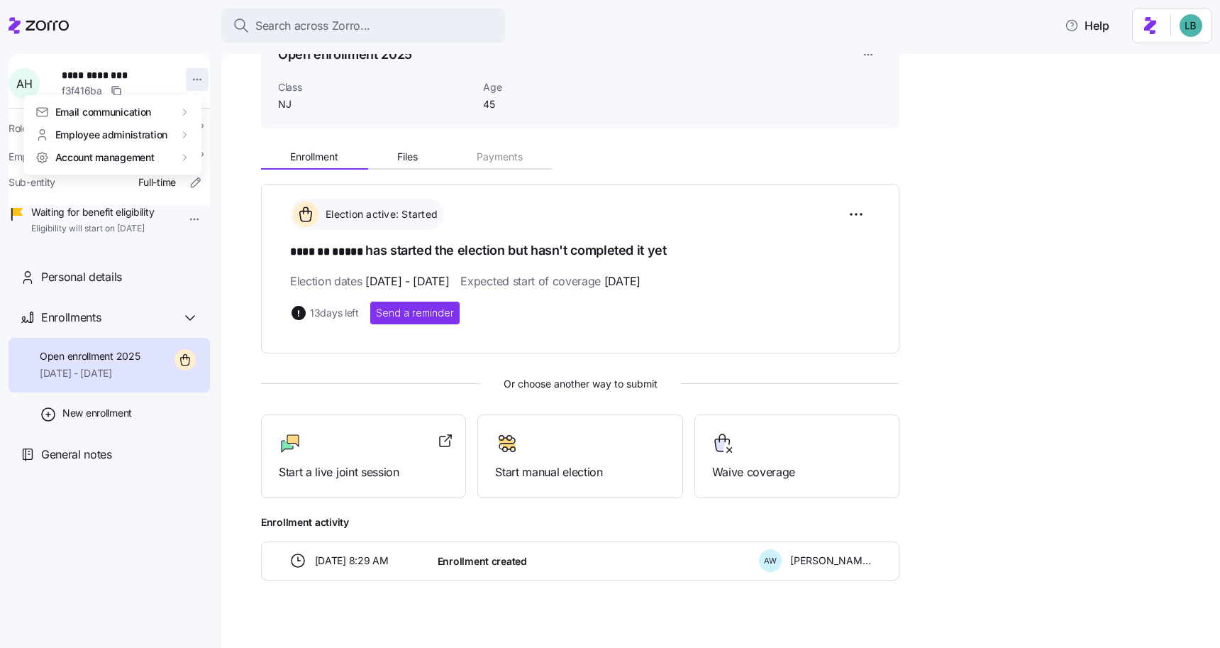
click at [185, 79] on html "**********" at bounding box center [610, 319] width 1220 height 639
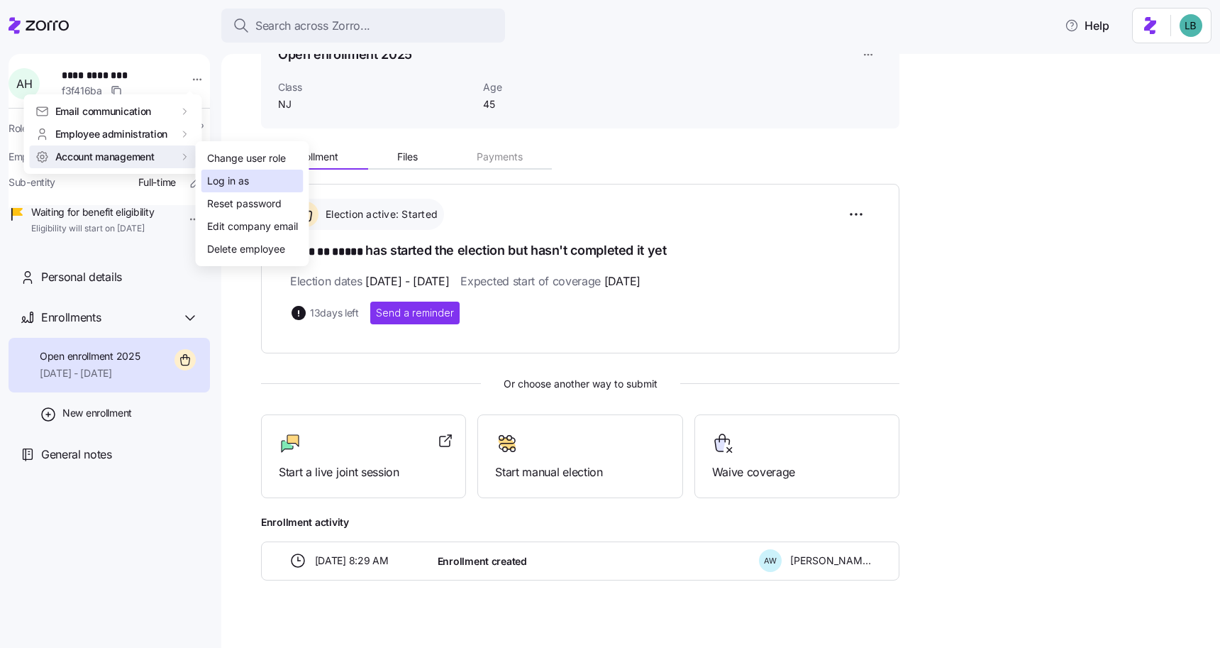
click at [232, 177] on div "Log in as" at bounding box center [228, 181] width 42 height 16
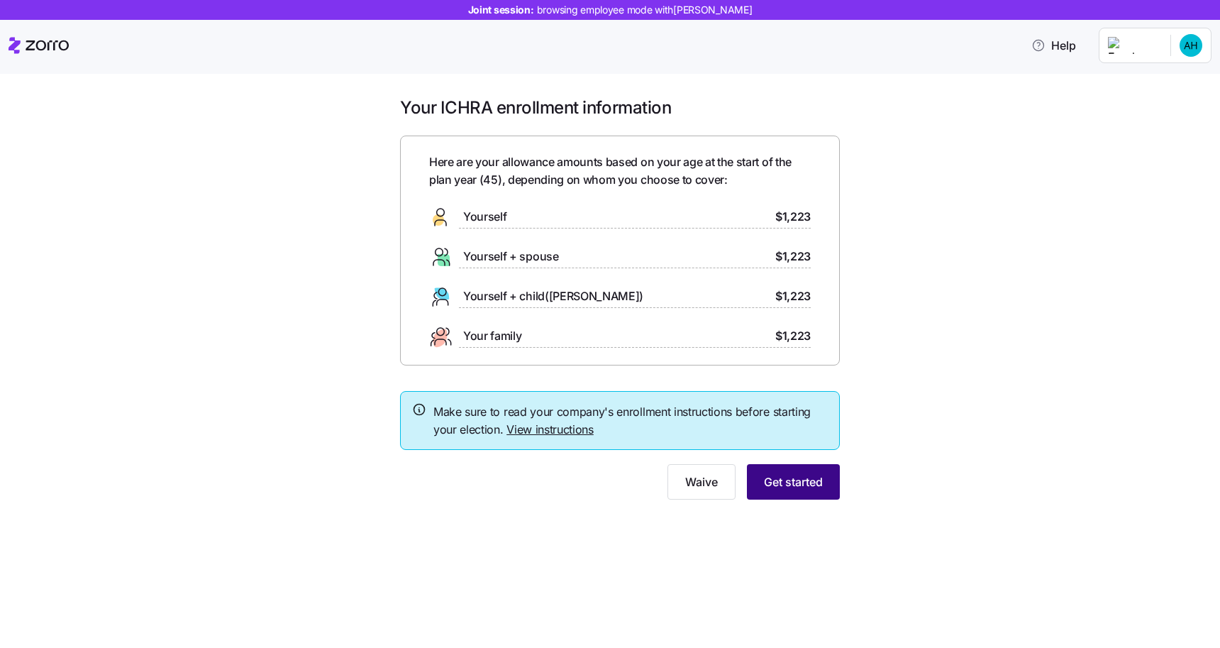
click at [781, 485] on span "Get started" at bounding box center [793, 481] width 59 height 17
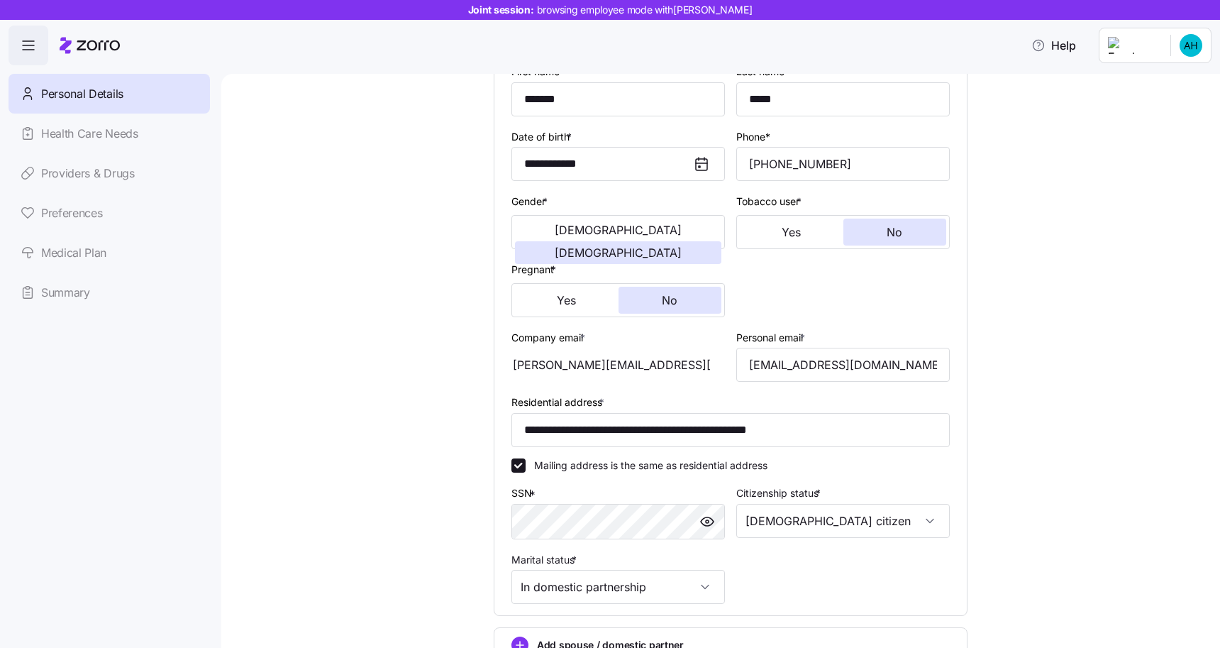
scroll to position [380, 0]
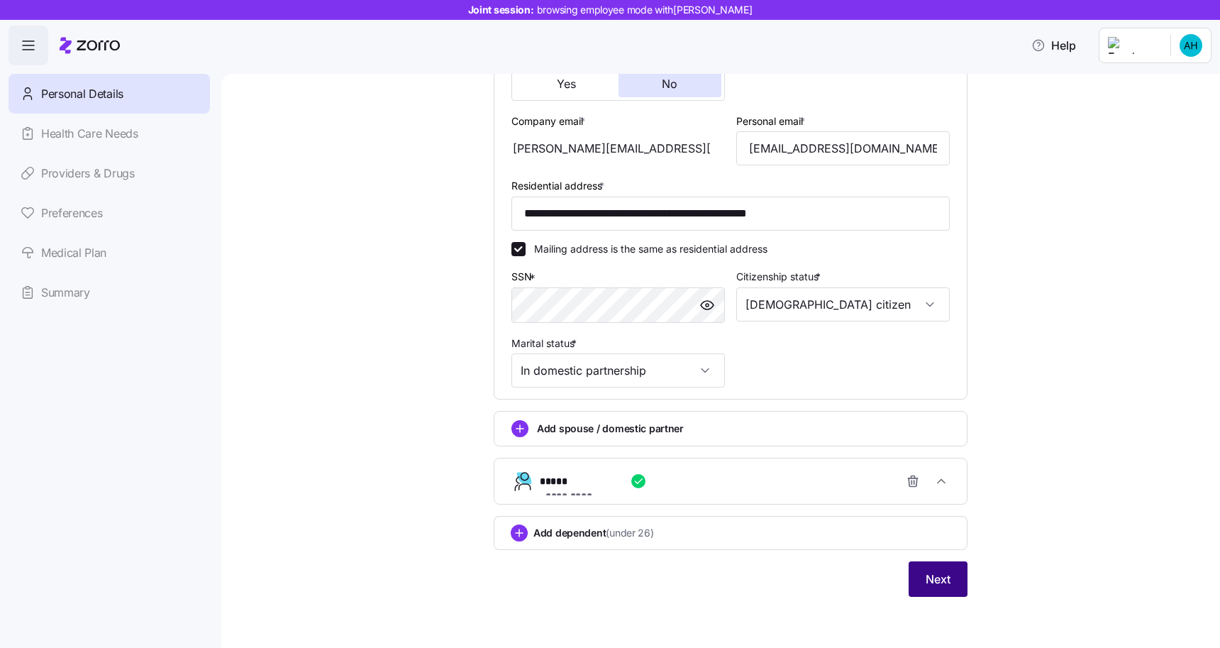
click at [938, 581] on span "Next" at bounding box center [938, 578] width 25 height 17
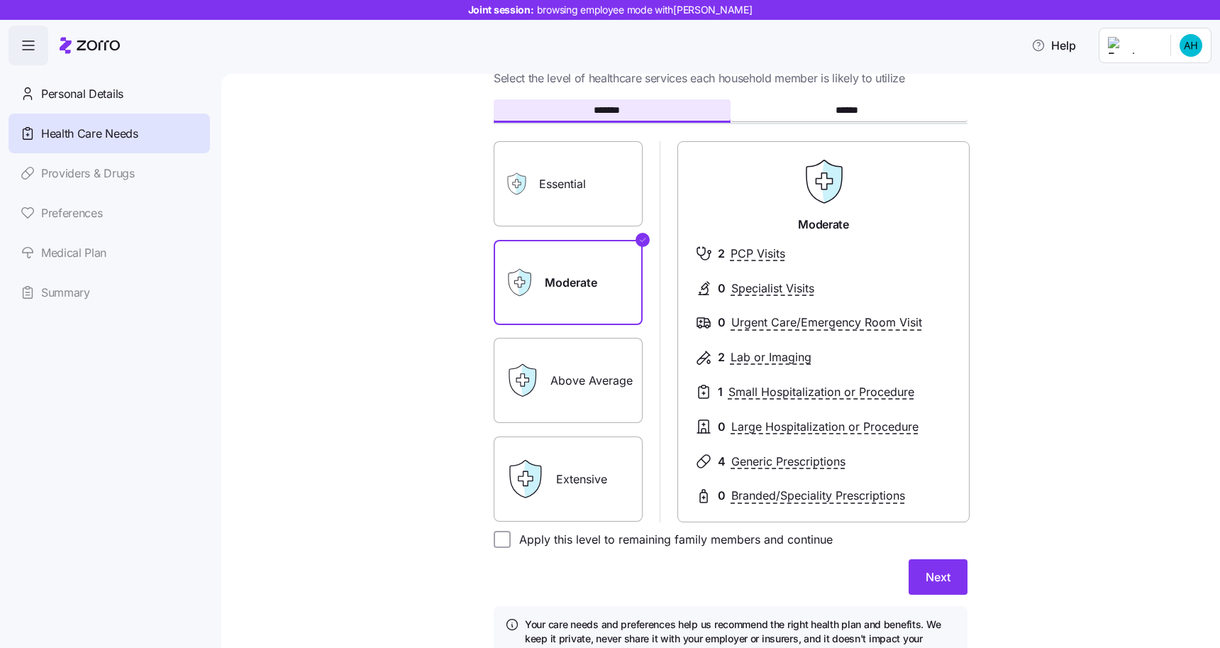
scroll to position [55, 0]
click at [582, 371] on label "Above Average" at bounding box center [568, 379] width 149 height 85
click at [0, 0] on input "Above Average" at bounding box center [0, 0] width 0 height 0
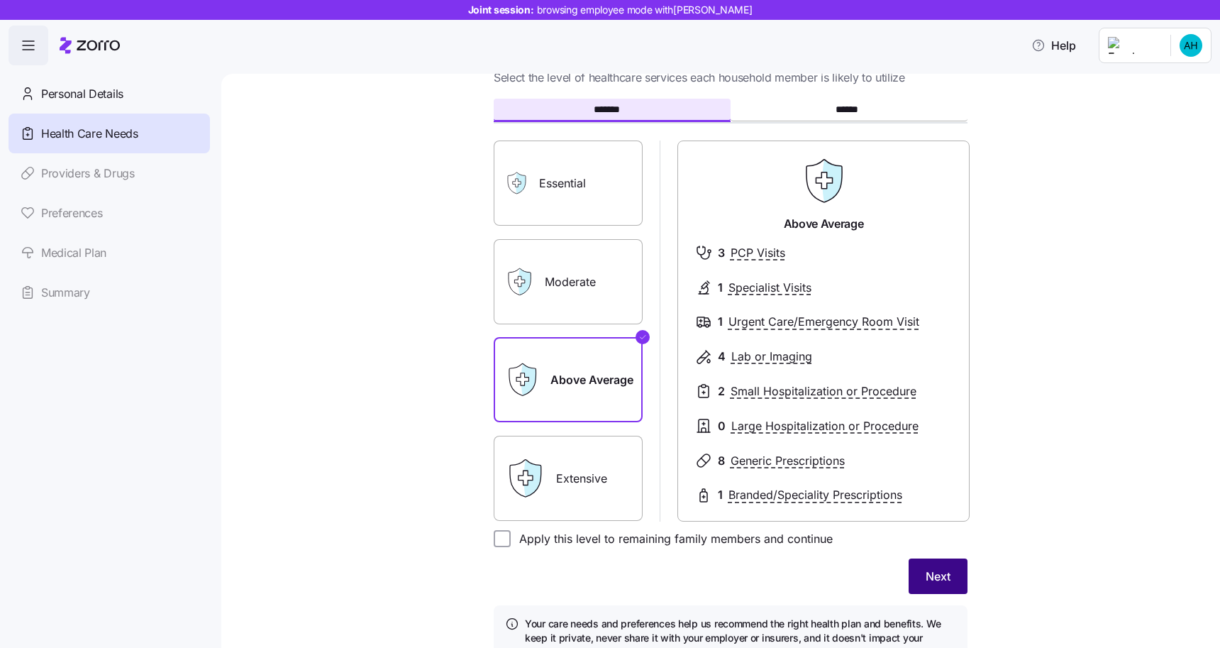
click at [951, 580] on button "Next" at bounding box center [938, 575] width 59 height 35
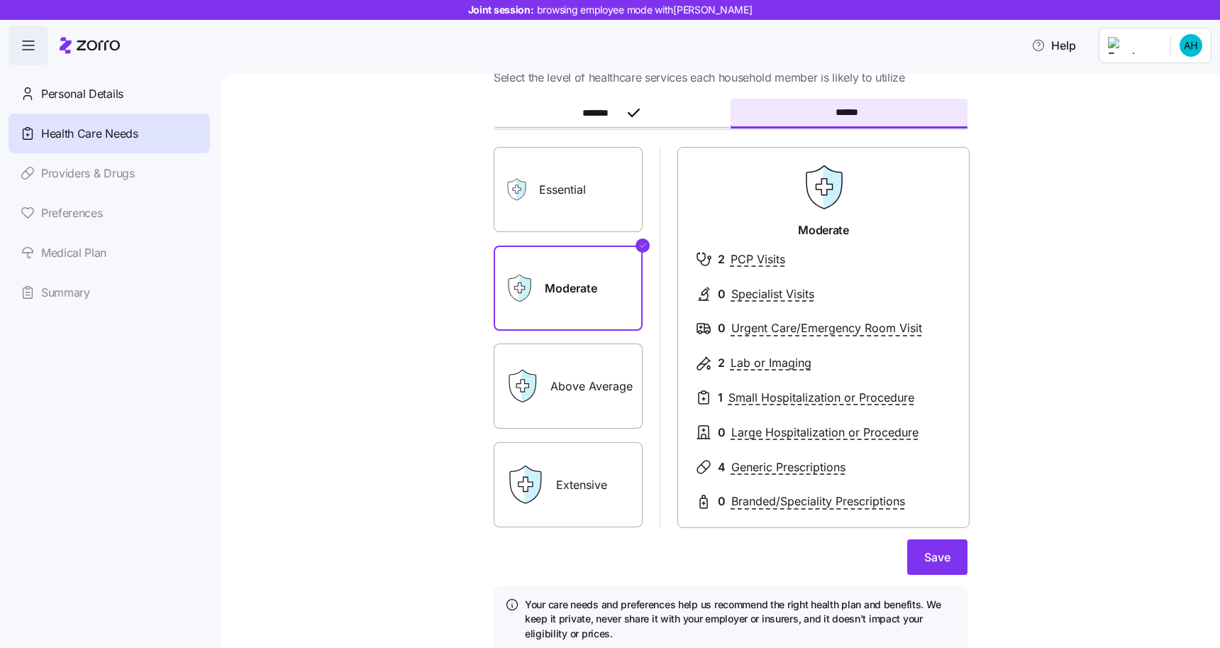
click at [587, 396] on label "Above Average" at bounding box center [568, 385] width 149 height 85
click at [0, 0] on input "Above Average" at bounding box center [0, 0] width 0 height 0
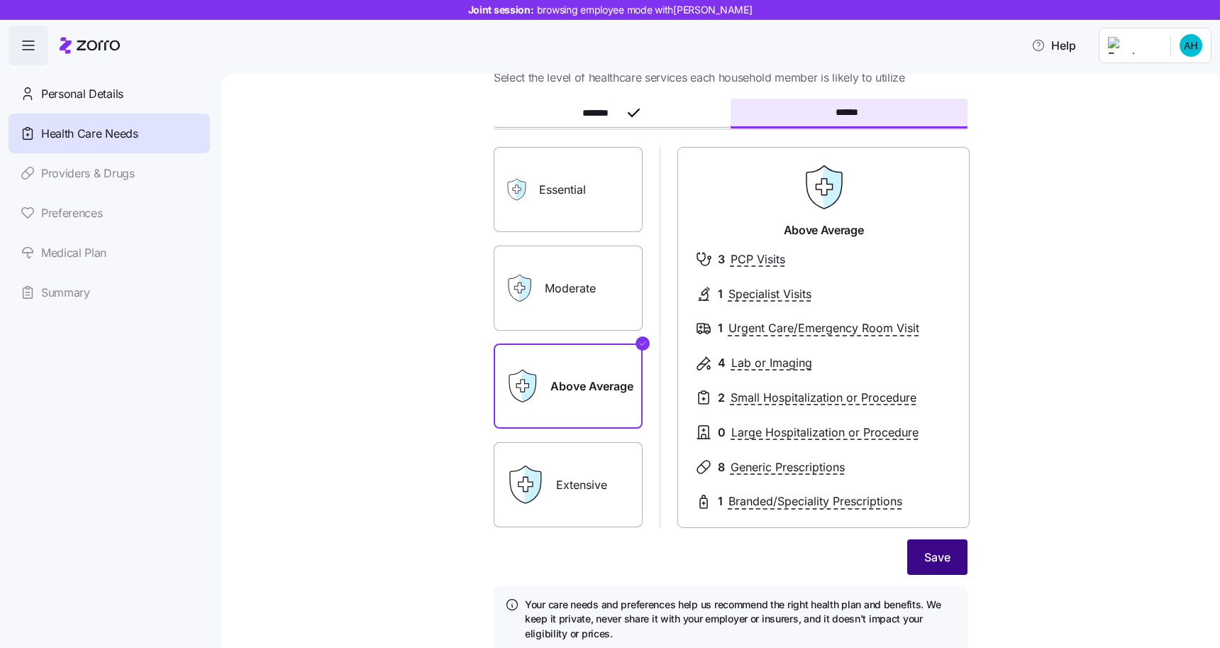
click at [943, 560] on span "Save" at bounding box center [937, 556] width 26 height 17
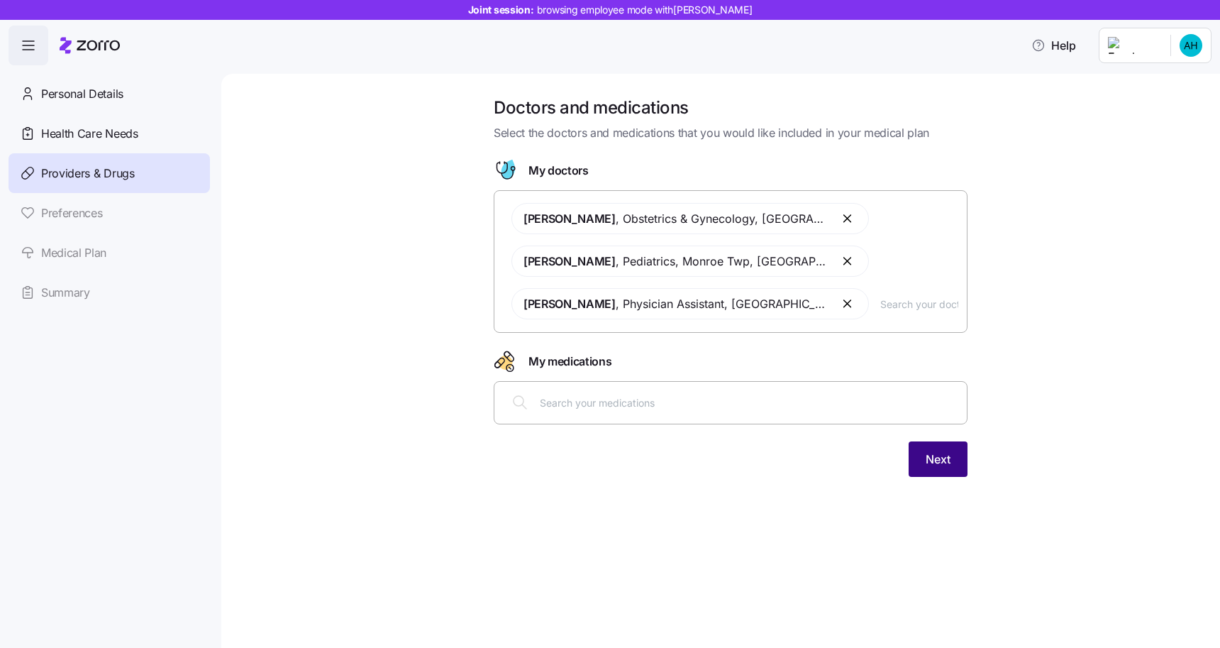
click at [936, 460] on span "Next" at bounding box center [938, 458] width 25 height 17
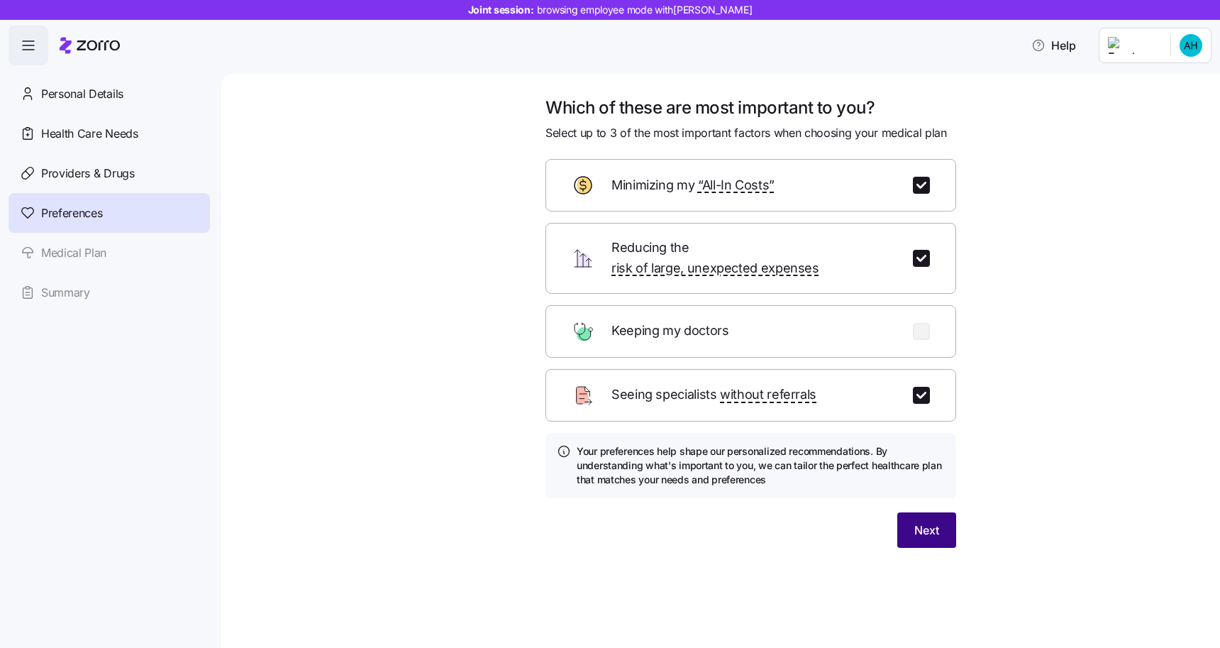
click at [932, 521] on span "Next" at bounding box center [926, 529] width 25 height 17
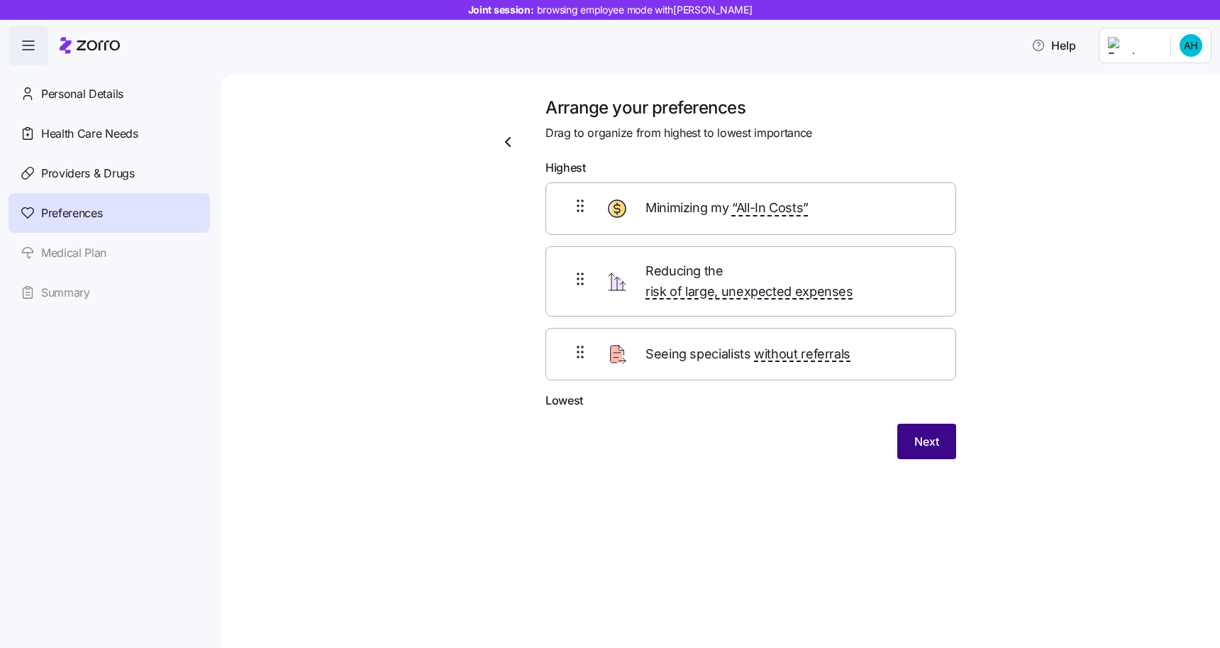
click at [925, 433] on span "Next" at bounding box center [926, 441] width 25 height 17
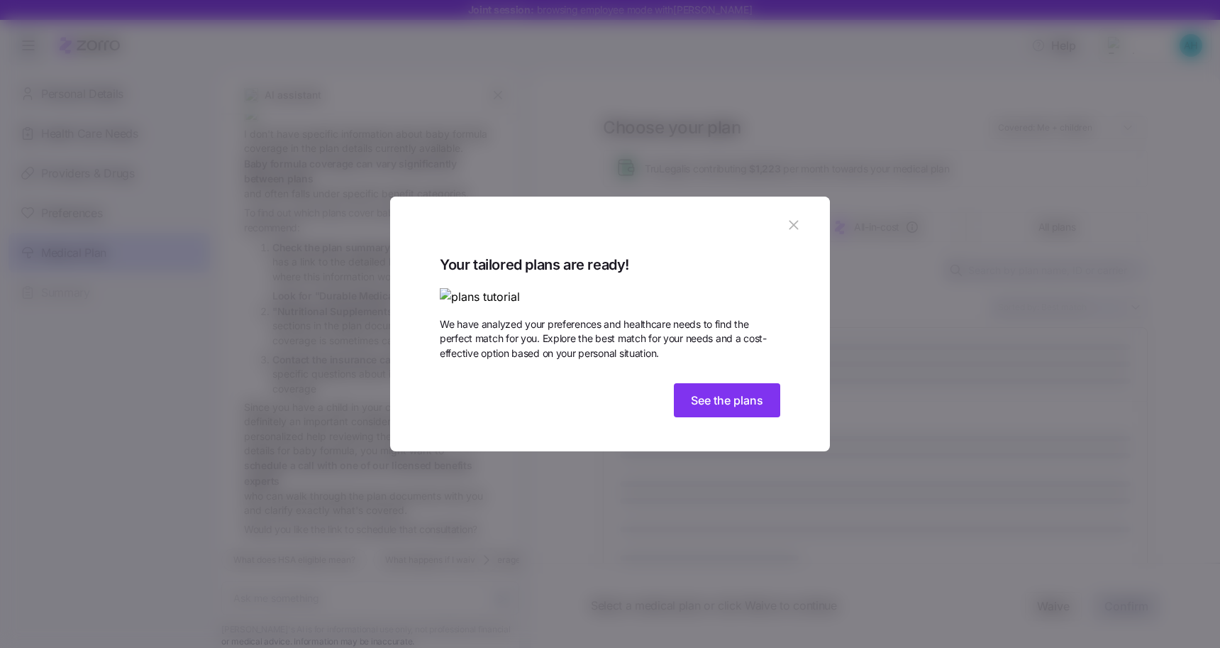
scroll to position [116, 0]
click at [717, 409] on span "See the plans" at bounding box center [727, 400] width 72 height 17
type textarea "x"
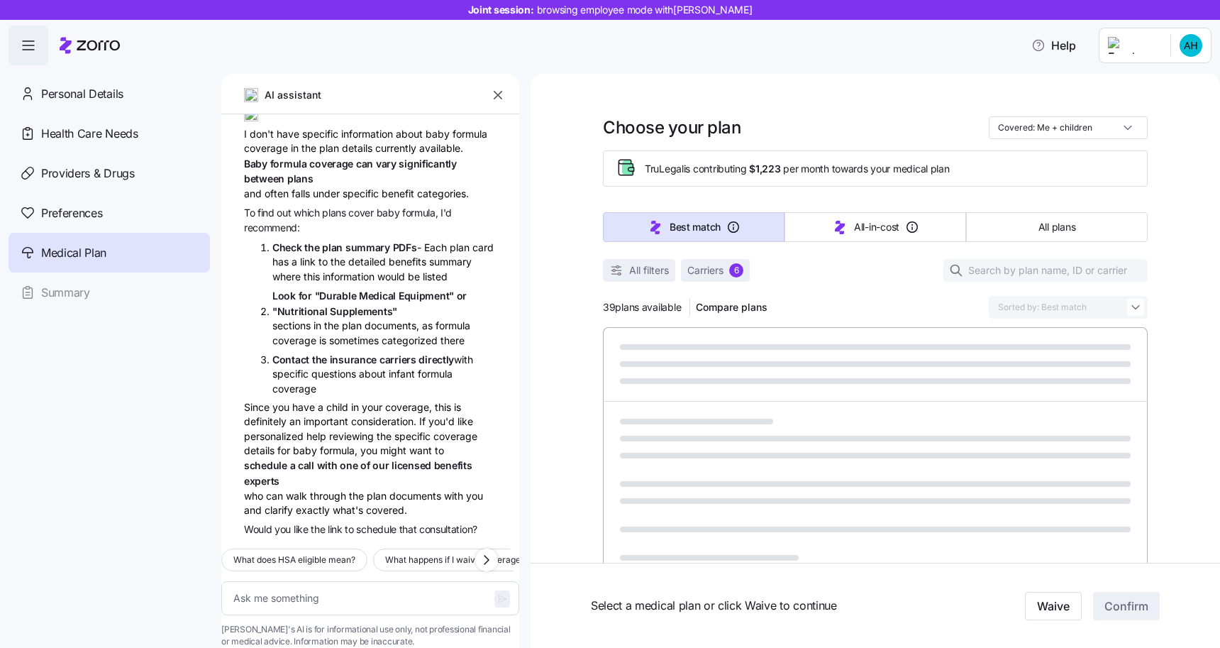
click at [497, 95] on icon "button" at bounding box center [498, 95] width 14 height 14
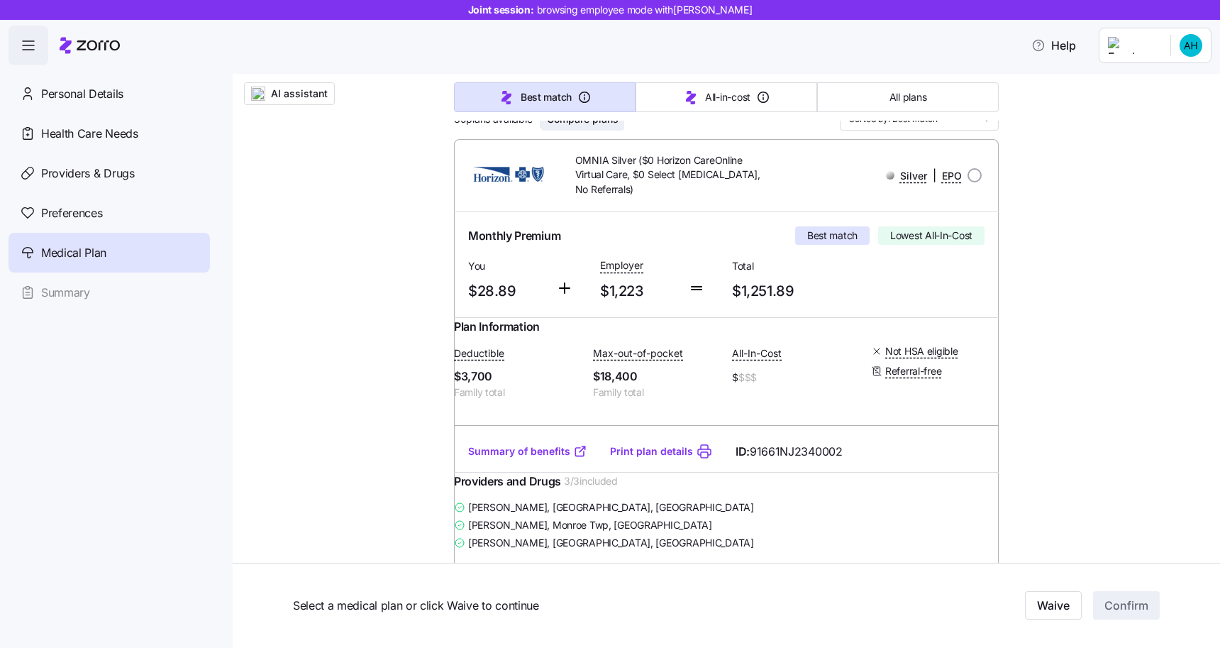
scroll to position [200, 0]
click at [537, 458] on link "Summary of benefits" at bounding box center [527, 450] width 119 height 14
